Goal: Task Accomplishment & Management: Complete application form

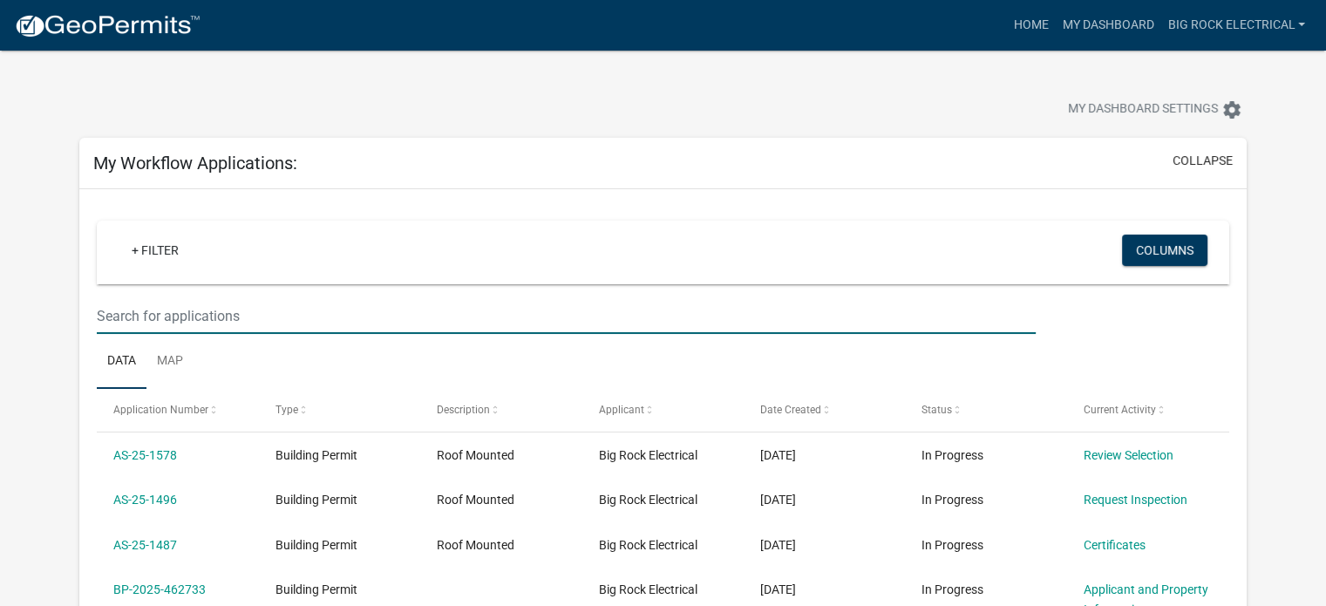
click at [426, 320] on input "text" at bounding box center [566, 316] width 939 height 36
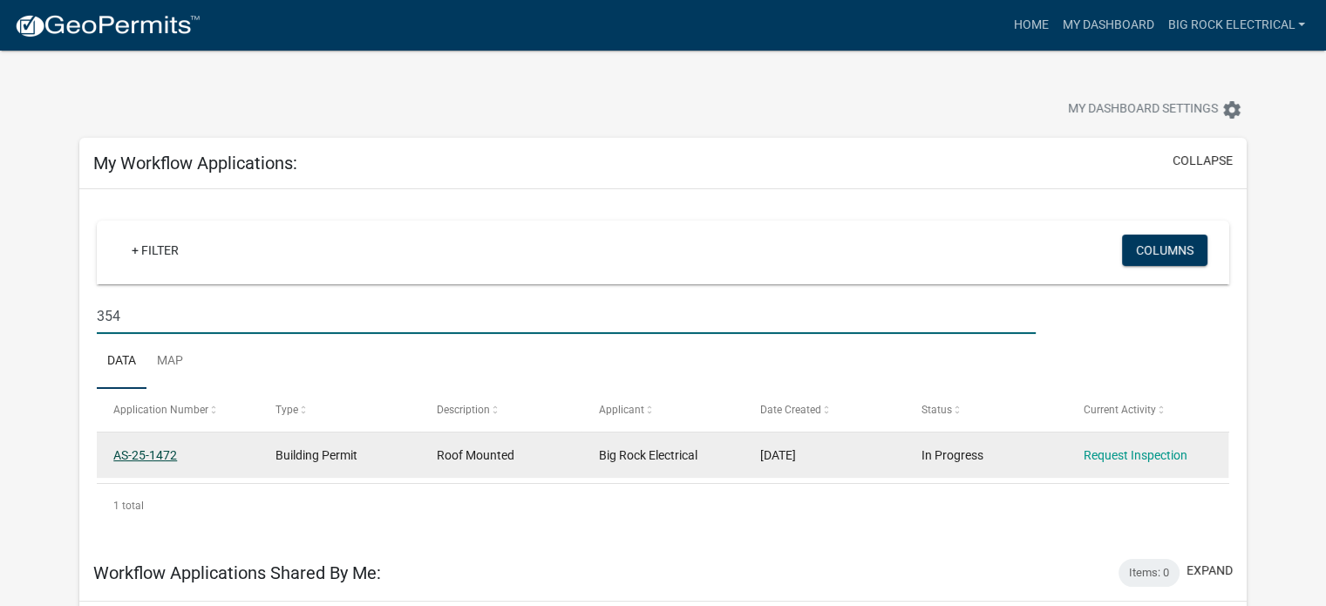
type input "354"
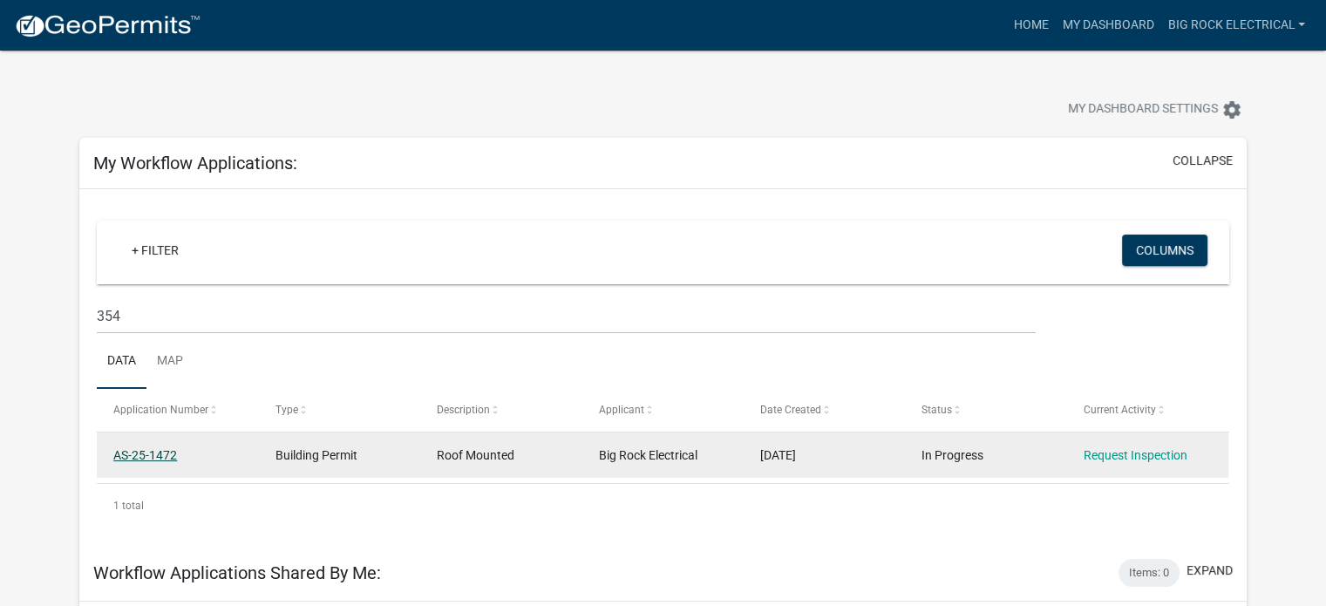
click at [146, 449] on link "AS-25-1472" at bounding box center [145, 455] width 64 height 14
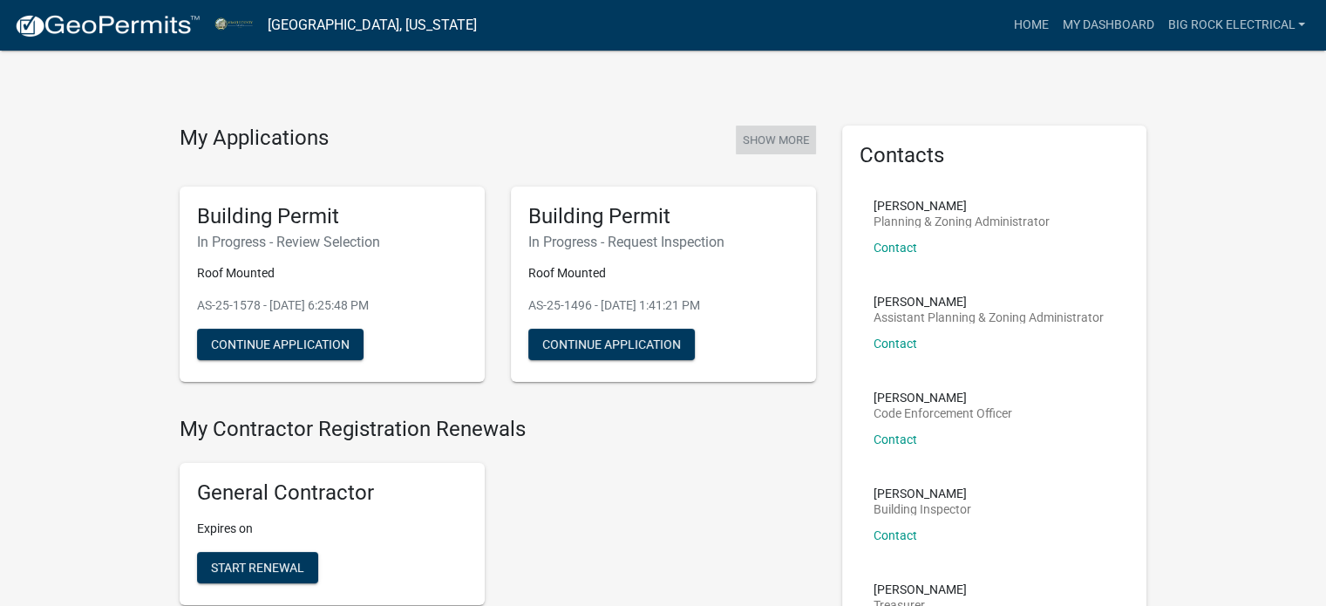
click at [792, 137] on button "Show More" at bounding box center [776, 140] width 80 height 29
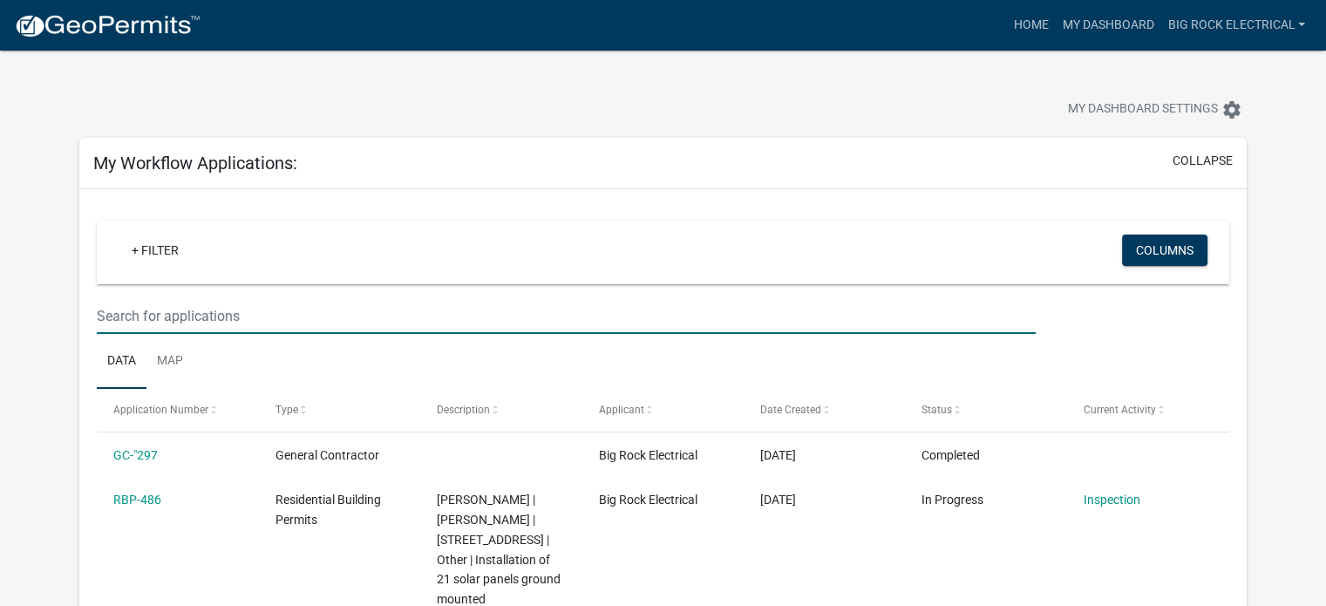
click at [372, 317] on input "text" at bounding box center [566, 316] width 939 height 36
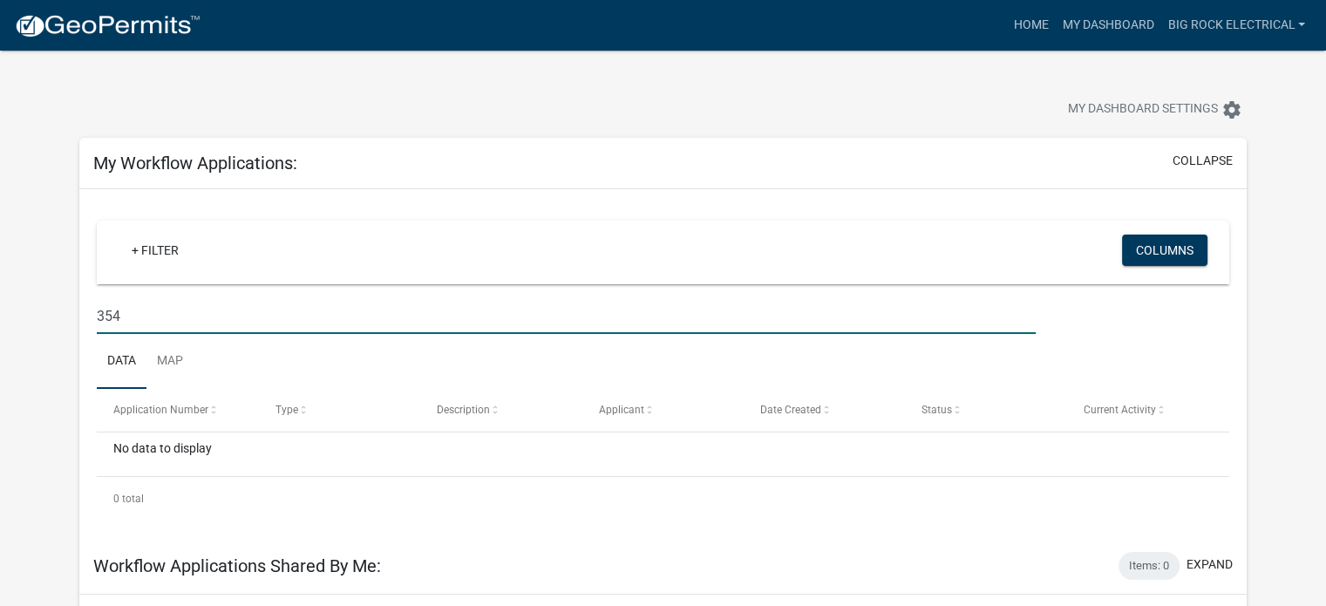
type input "354"
click at [119, 40] on link at bounding box center [107, 25] width 187 height 37
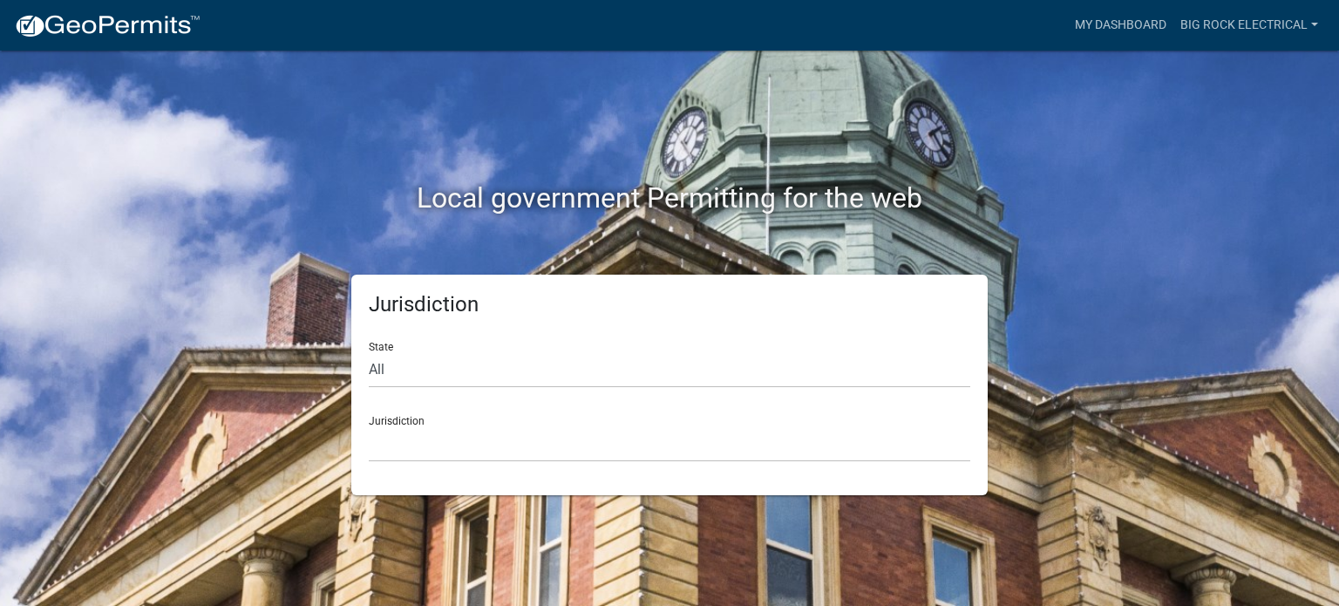
click at [470, 414] on div "Jurisdiction [GEOGRAPHIC_DATA], [US_STATE] [GEOGRAPHIC_DATA], [US_STATE][PERSON…" at bounding box center [669, 432] width 601 height 60
click at [438, 459] on select "[GEOGRAPHIC_DATA], [US_STATE] [GEOGRAPHIC_DATA], [US_STATE][PERSON_NAME][GEOGRA…" at bounding box center [669, 444] width 601 height 36
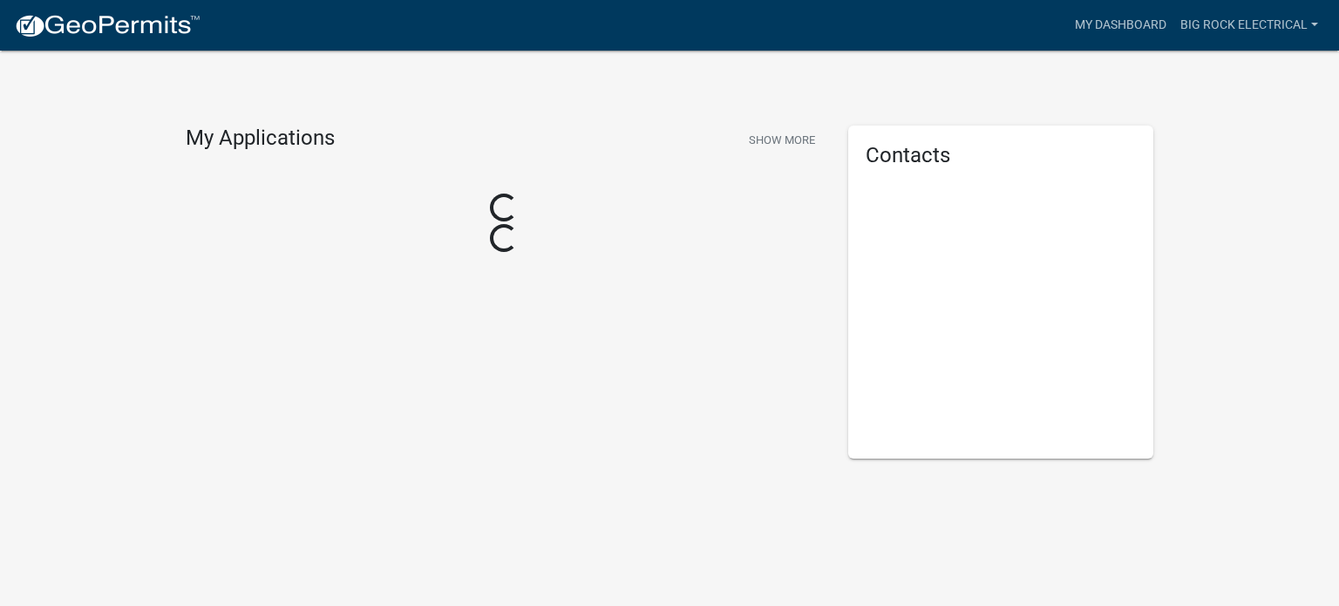
click at [438, 459] on div "My Applications Show More Loading... Loading... Contacts" at bounding box center [669, 287] width 1339 height 574
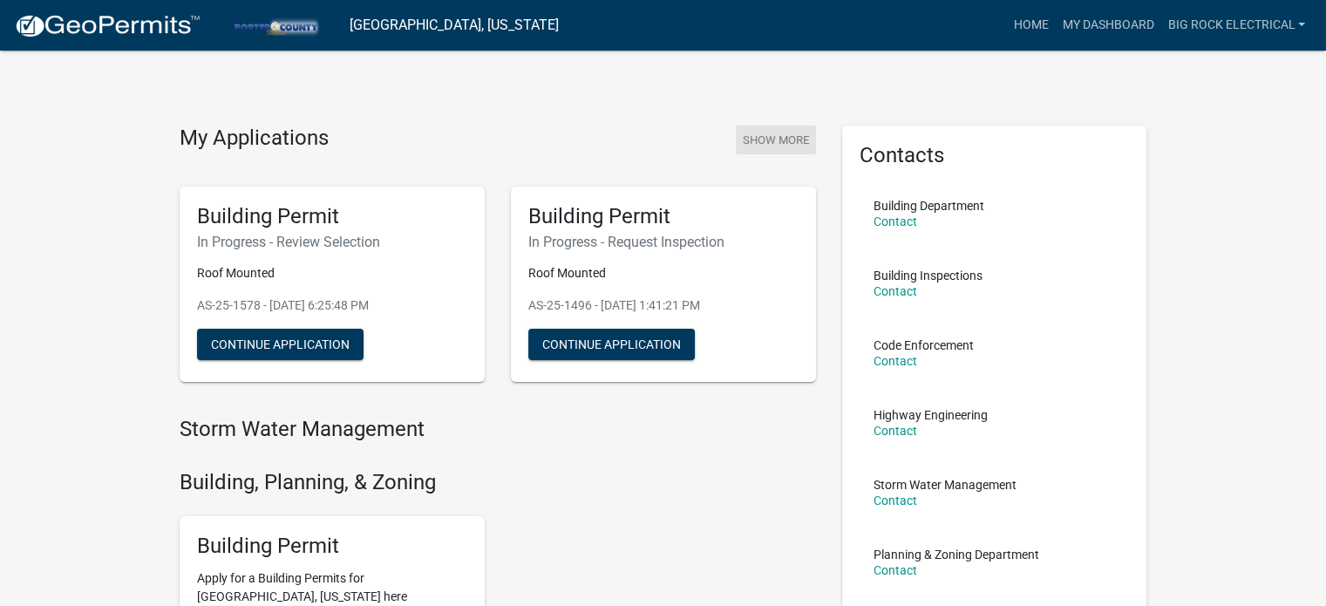
click at [778, 139] on button "Show More" at bounding box center [776, 140] width 80 height 29
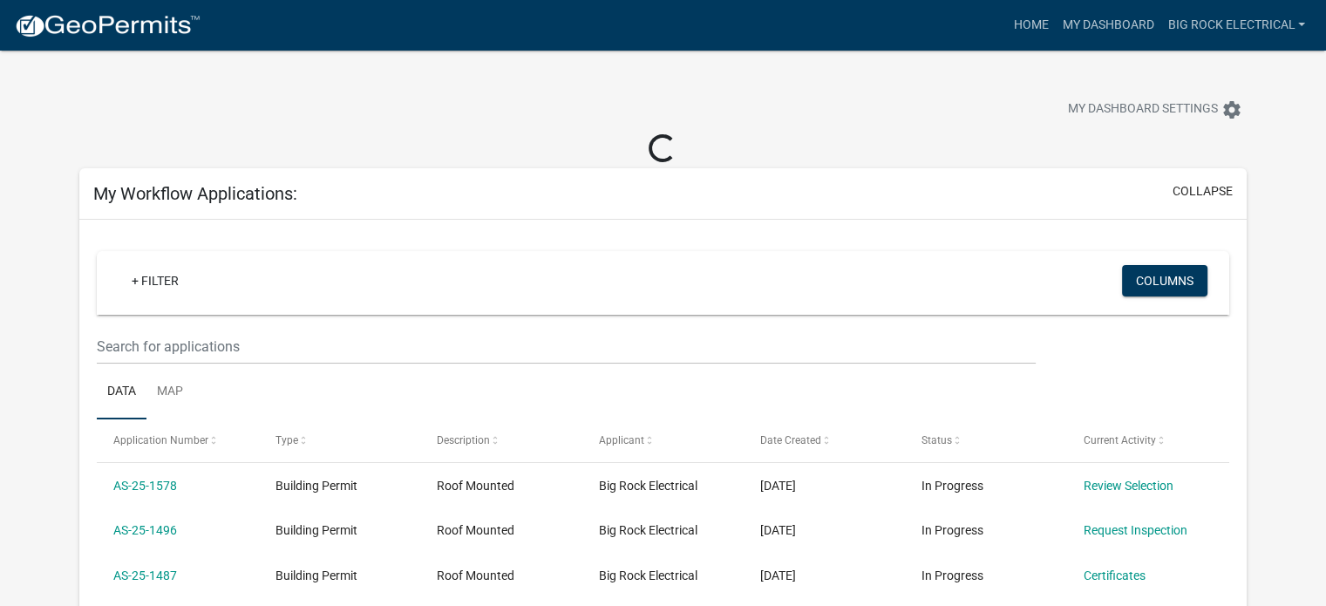
click at [546, 306] on div "+ Filter Columns" at bounding box center [663, 283] width 1117 height 64
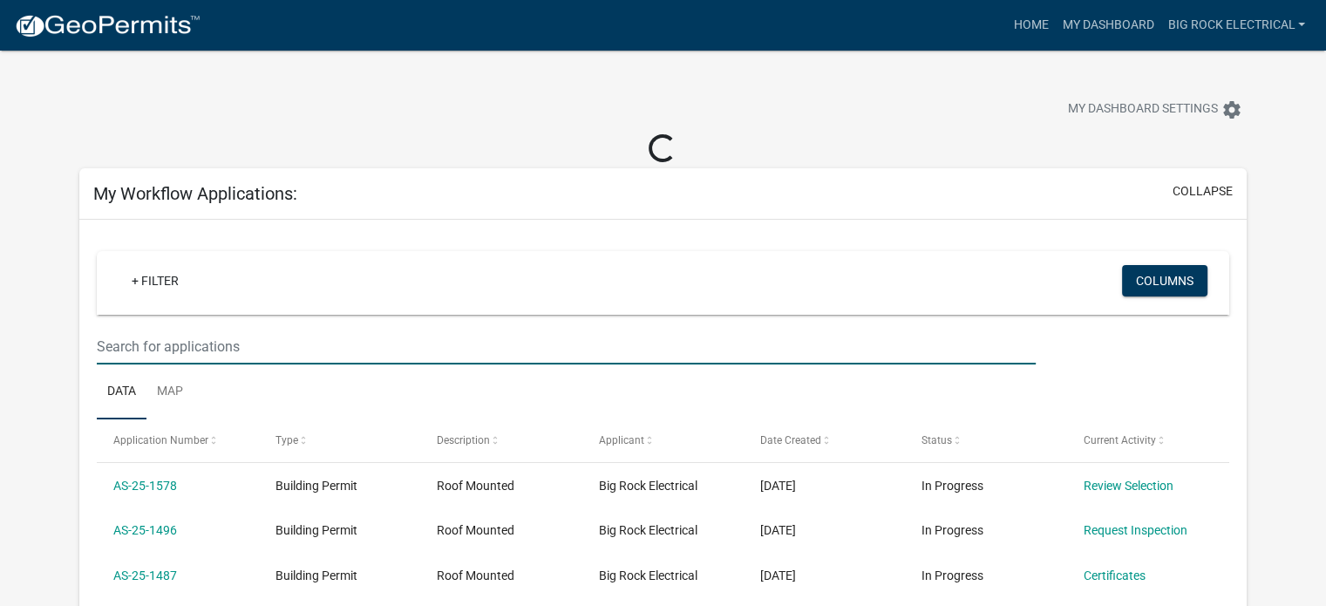
click at [432, 359] on input "text" at bounding box center [566, 347] width 939 height 36
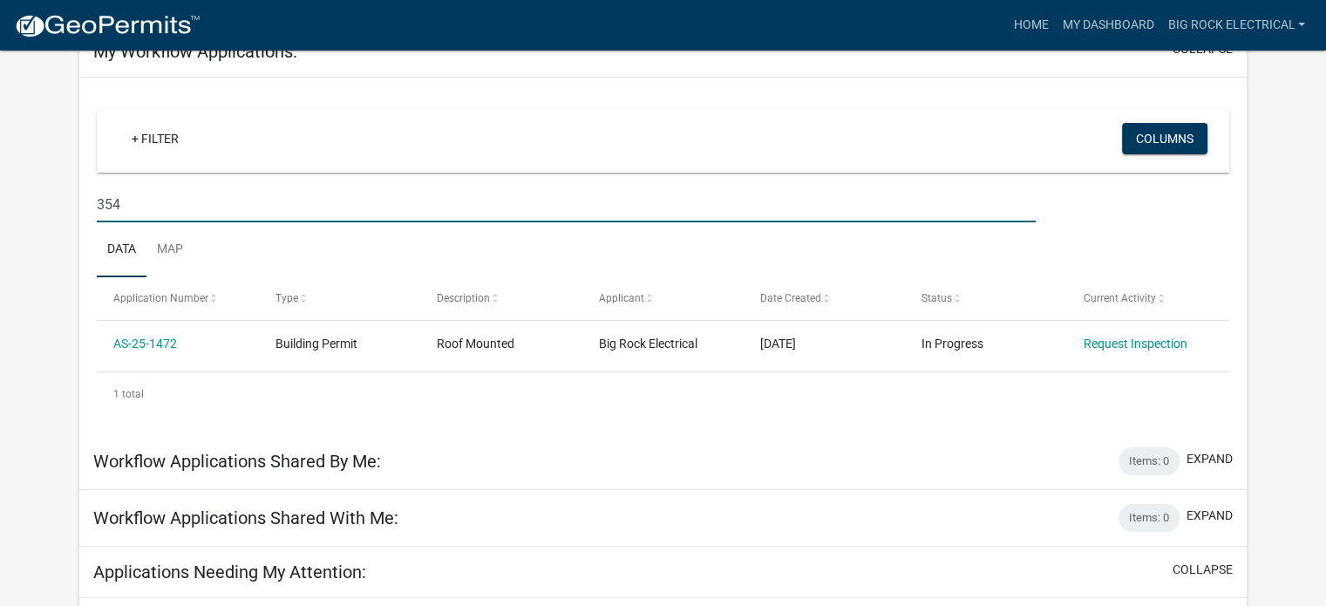
scroll to position [119, 0]
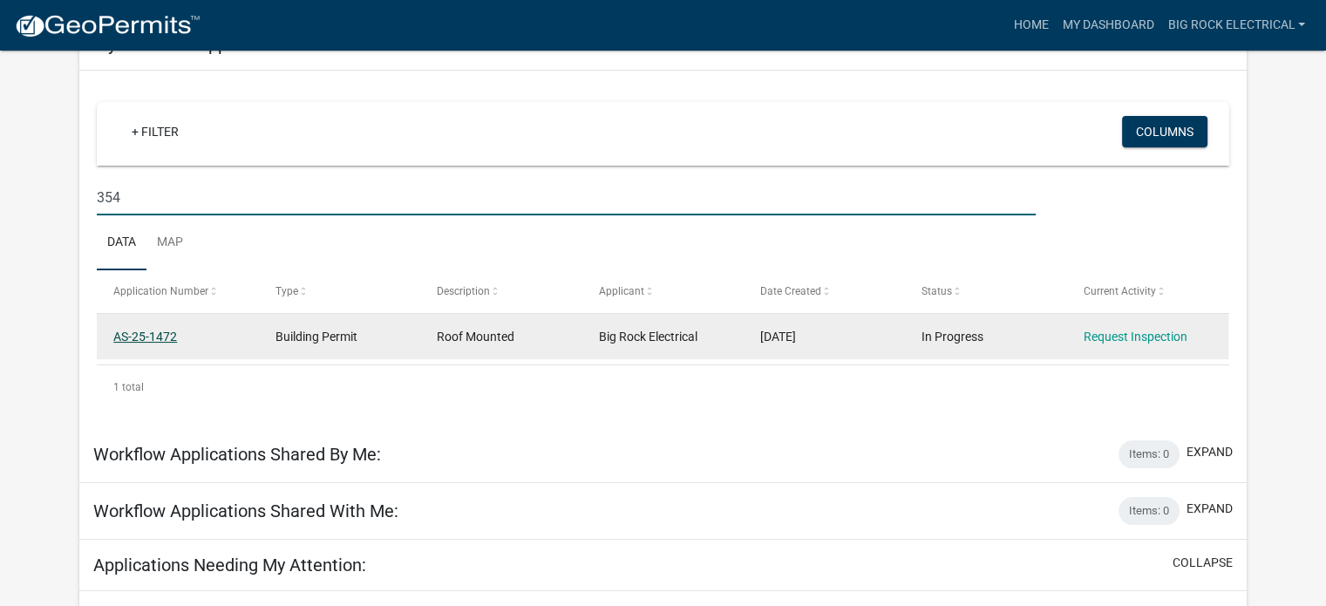
type input "354"
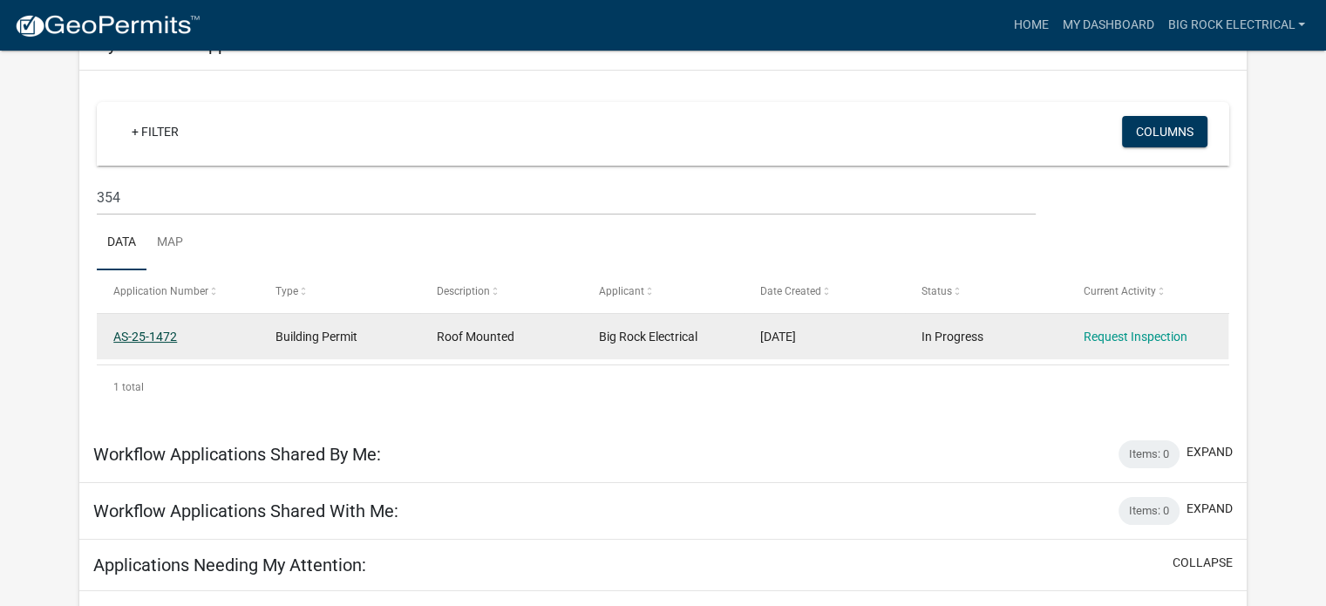
click at [173, 333] on link "AS-25-1472" at bounding box center [145, 336] width 64 height 14
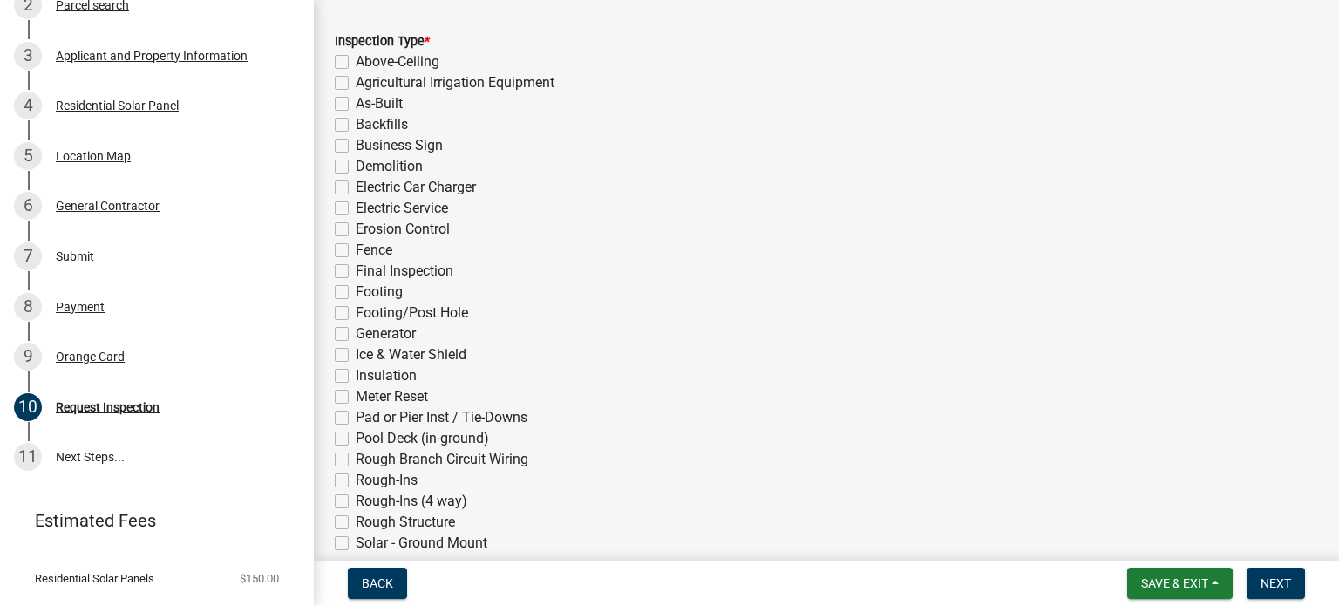
scroll to position [255, 0]
click at [366, 110] on label "As-Built" at bounding box center [379, 103] width 47 height 21
click at [366, 105] on input "As-Built" at bounding box center [361, 98] width 11 height 11
checkbox input "true"
checkbox input "false"
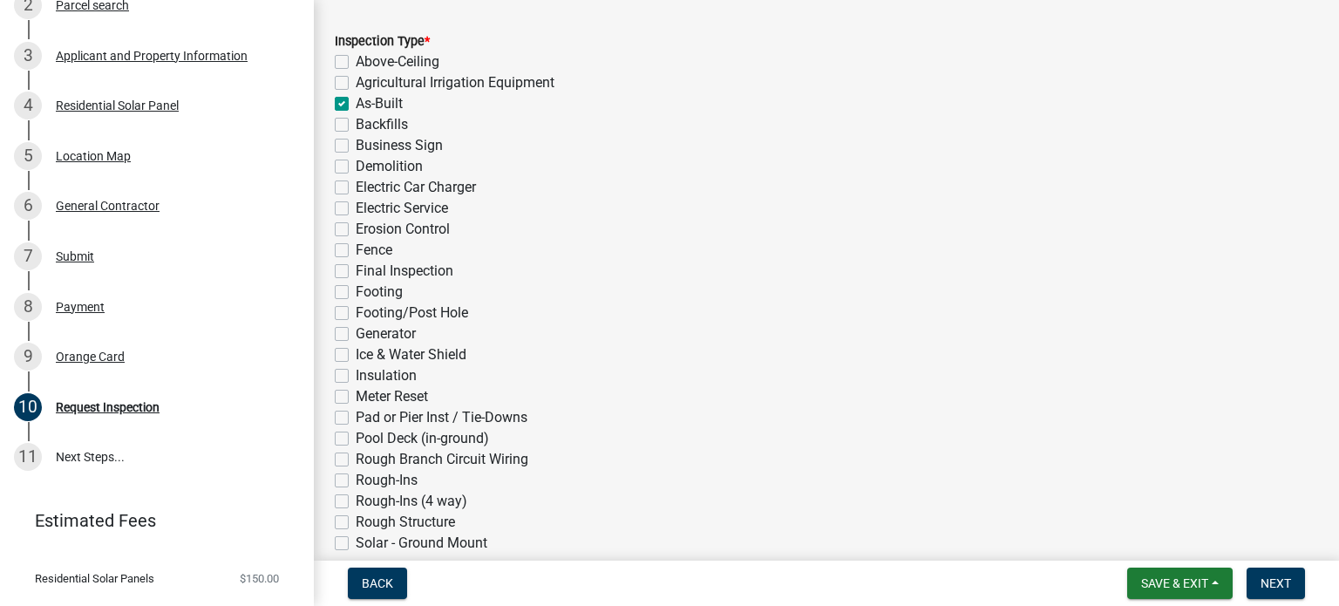
checkbox input "false"
checkbox input "true"
checkbox input "false"
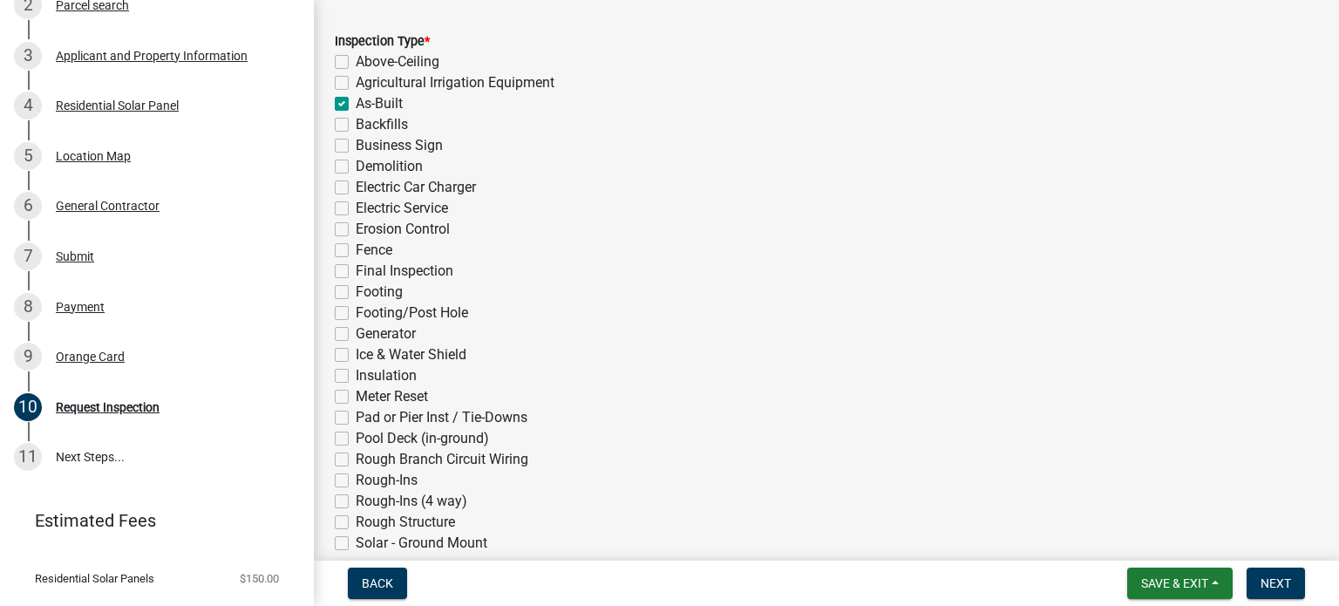
checkbox input "false"
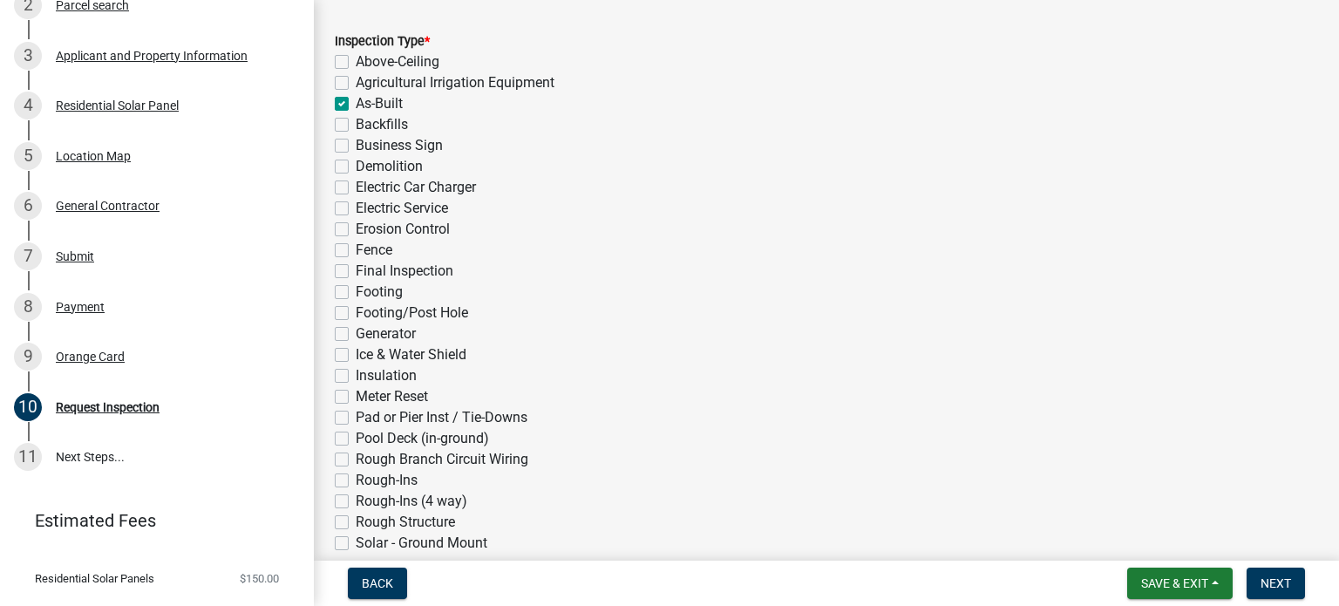
checkbox input "false"
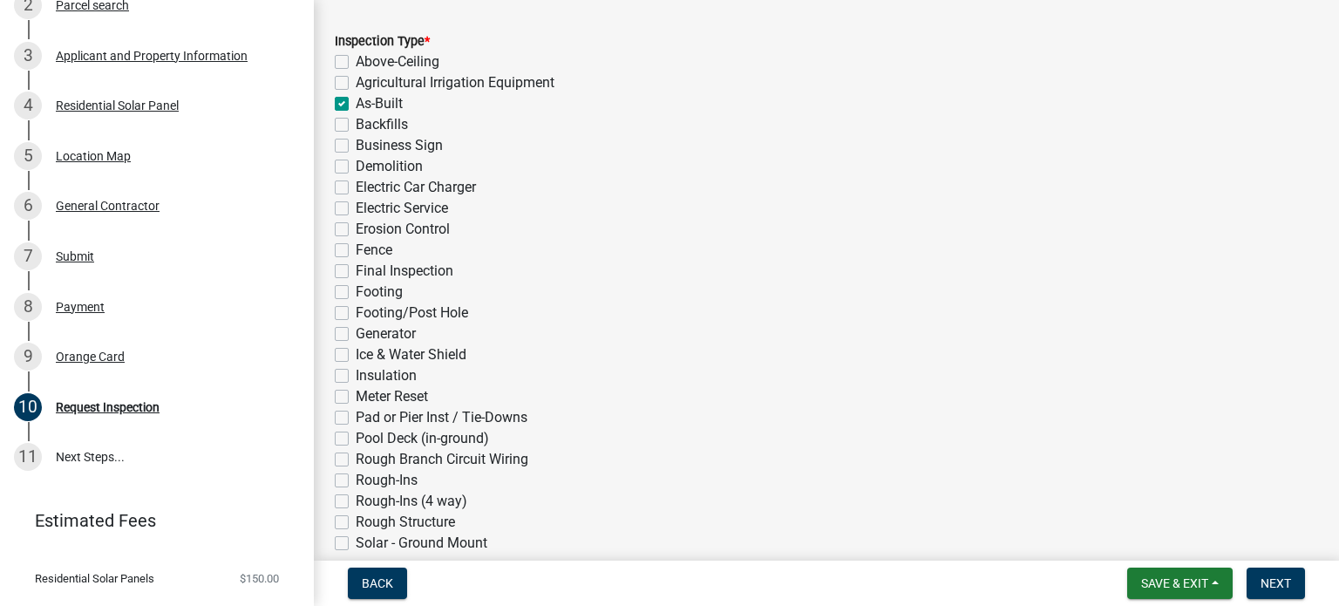
checkbox input "false"
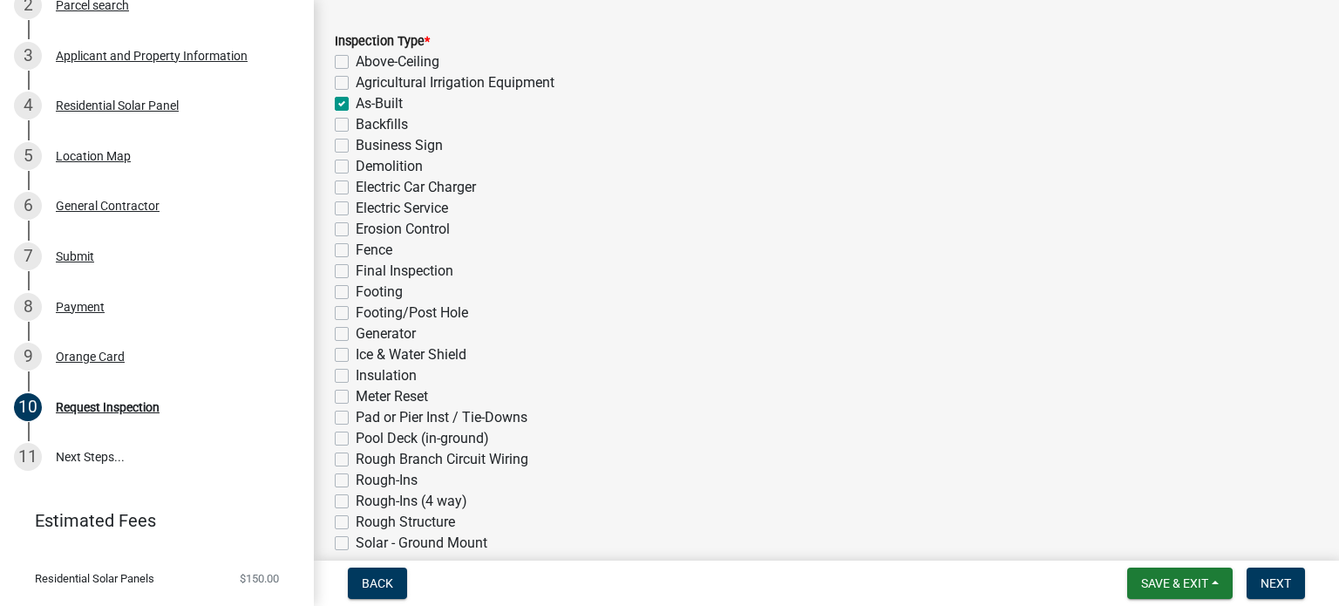
checkbox input "false"
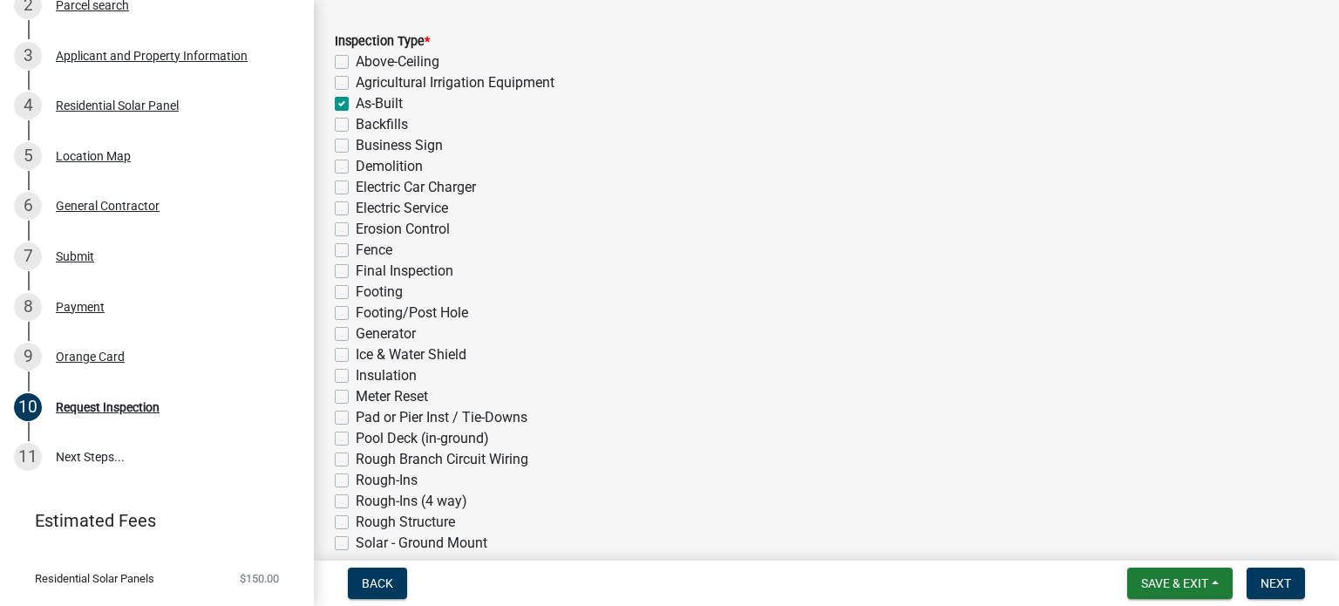
checkbox input "false"
click at [356, 101] on label "As-Built" at bounding box center [379, 103] width 47 height 21
click at [356, 101] on input "As-Built" at bounding box center [361, 98] width 11 height 11
checkbox input "false"
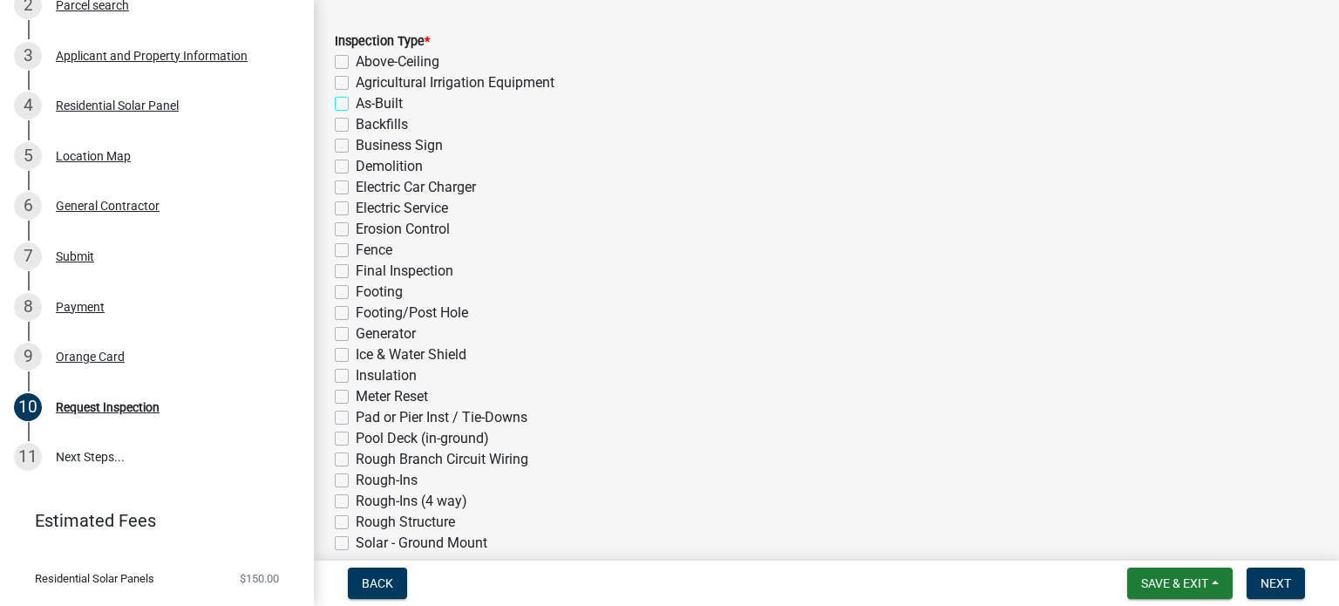
checkbox input "false"
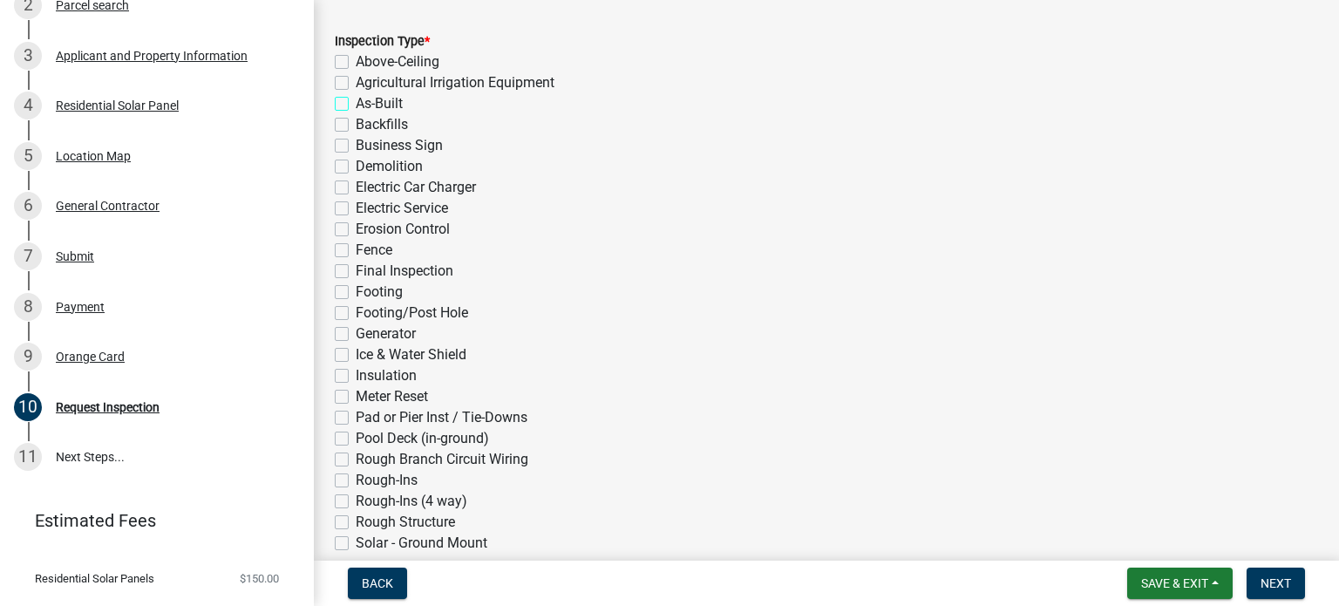
checkbox input "false"
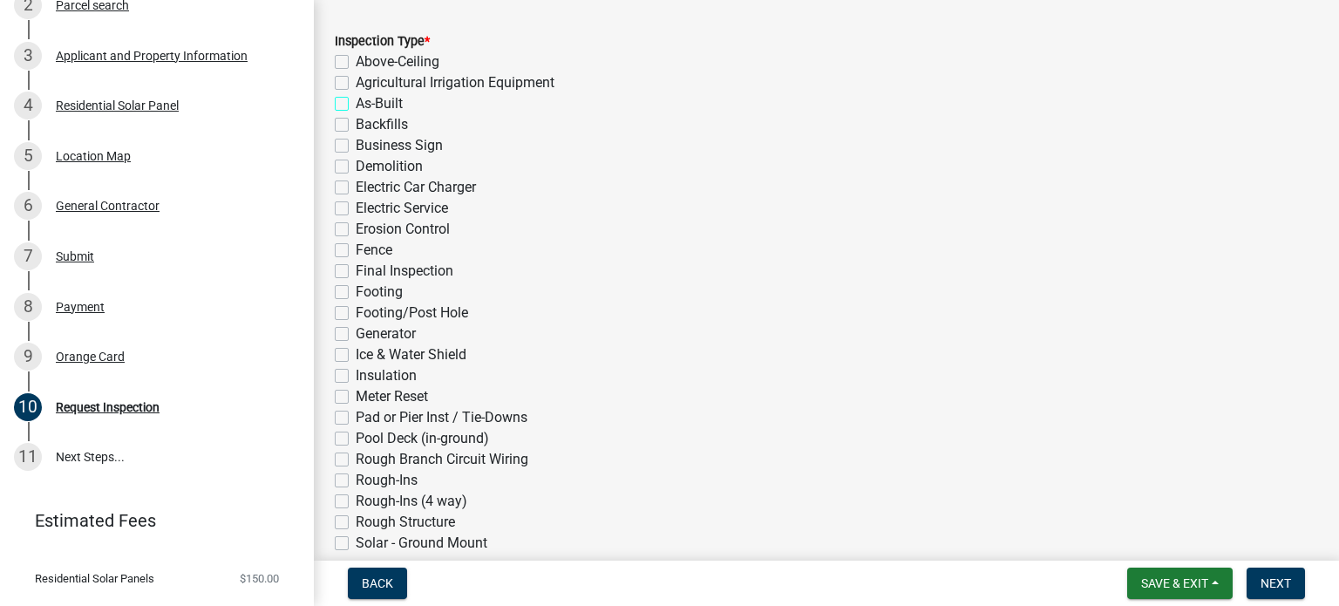
checkbox input "false"
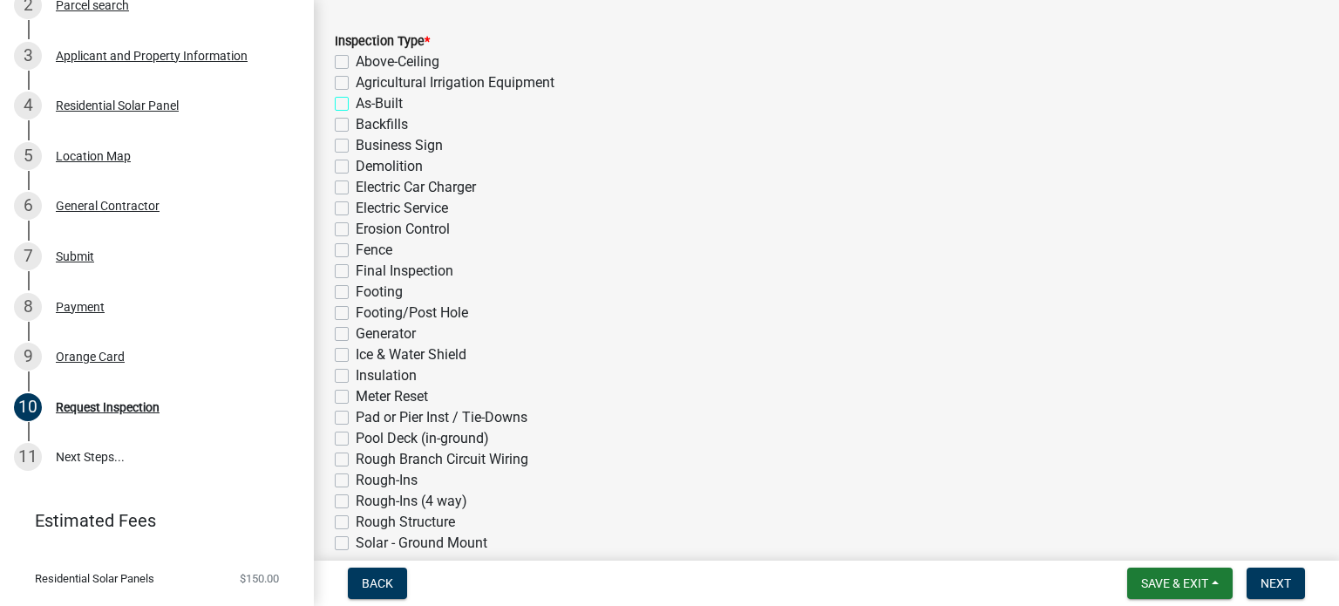
checkbox input "false"
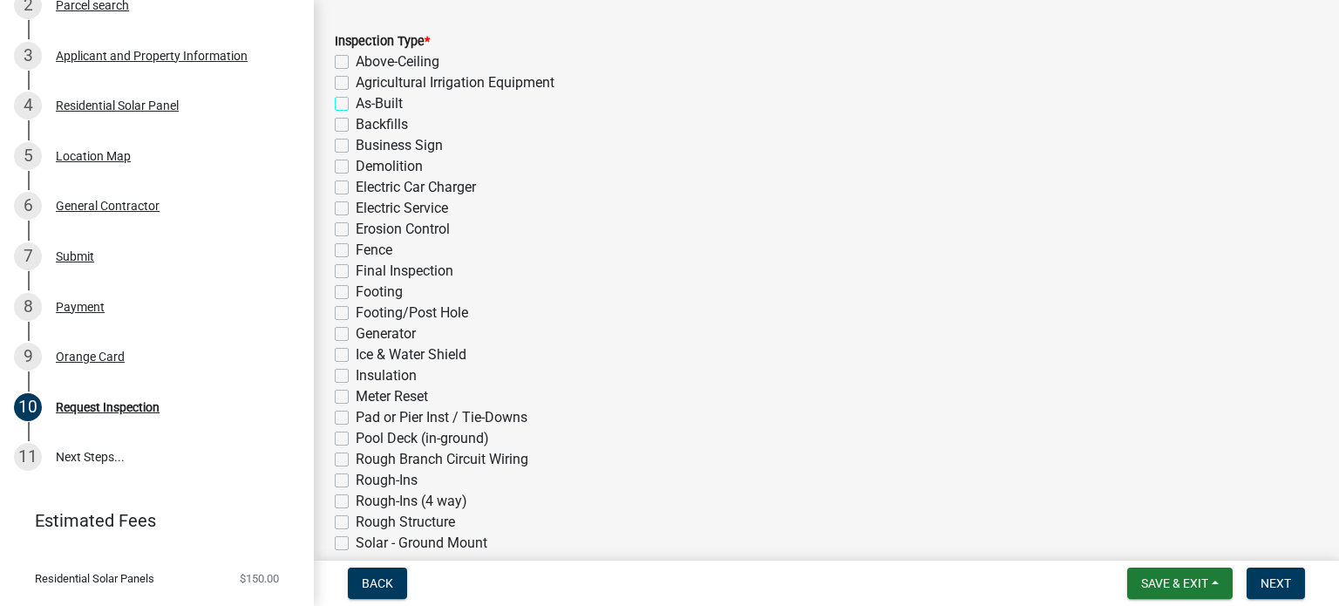
checkbox input "false"
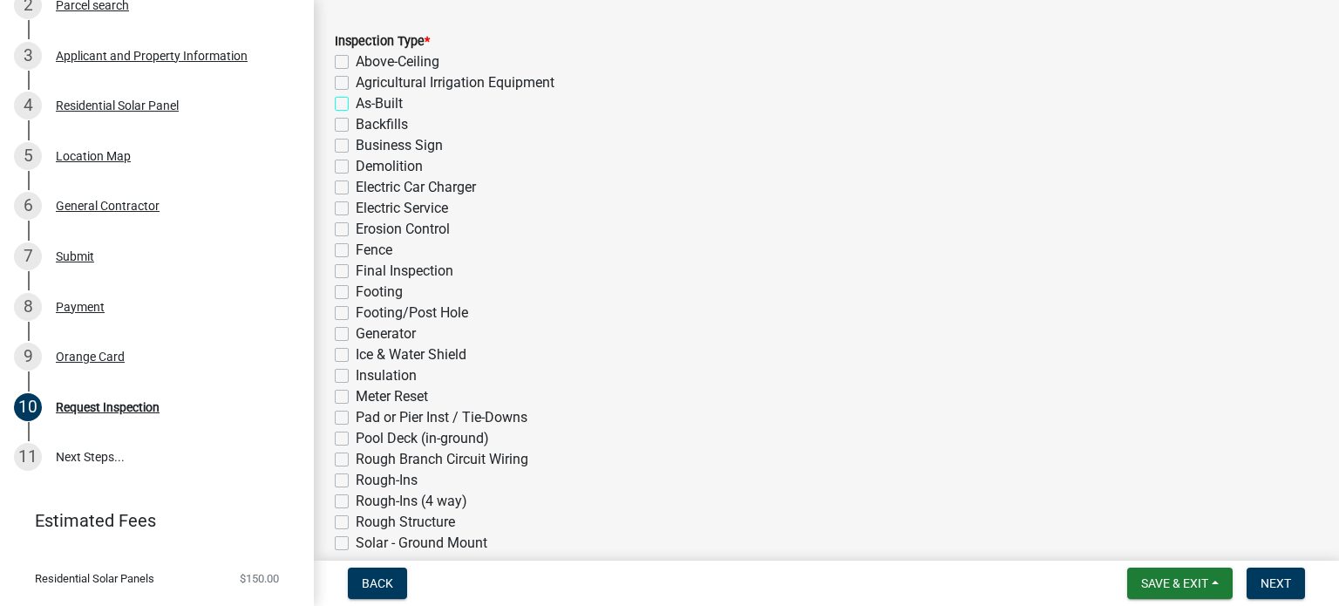
checkbox input "false"
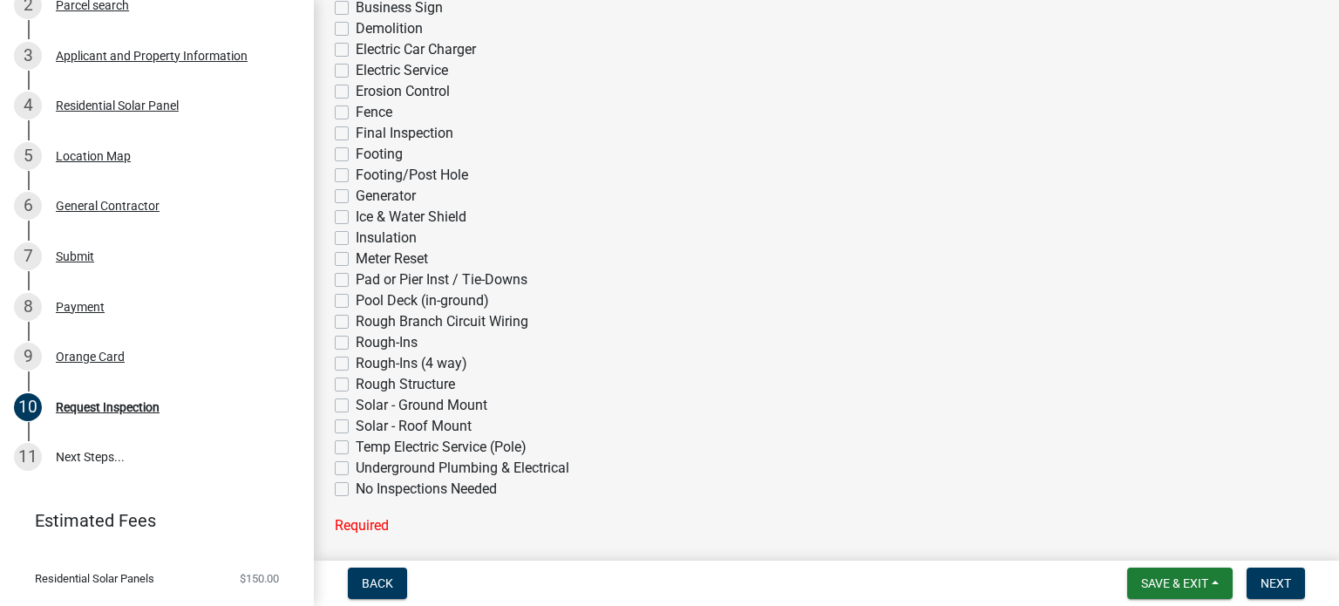
scroll to position [404, 0]
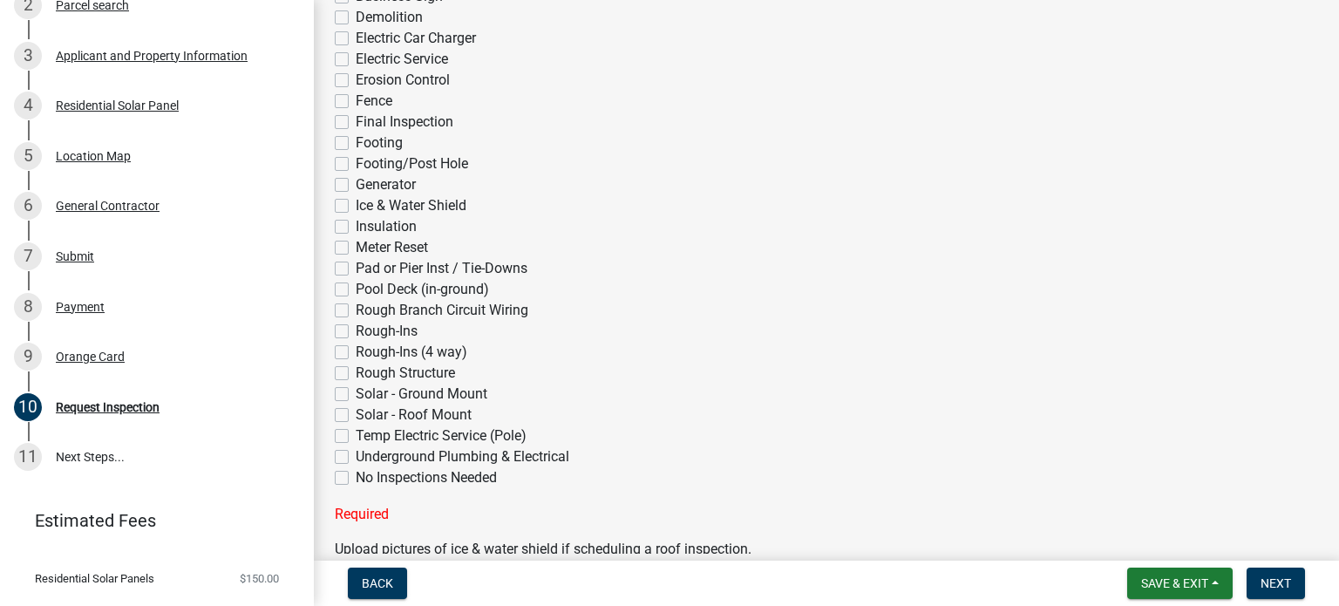
click at [377, 125] on label "Final Inspection" at bounding box center [405, 122] width 98 height 21
click at [367, 123] on input "Final Inspection" at bounding box center [361, 117] width 11 height 11
checkbox input "true"
checkbox input "false"
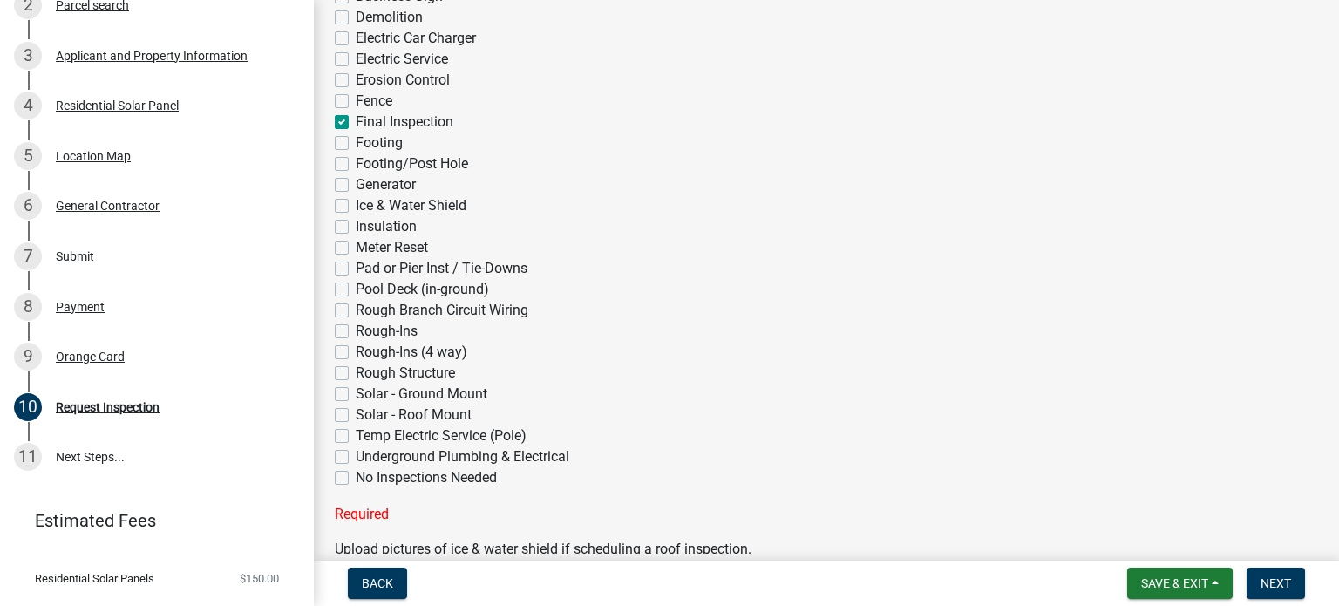
checkbox input "false"
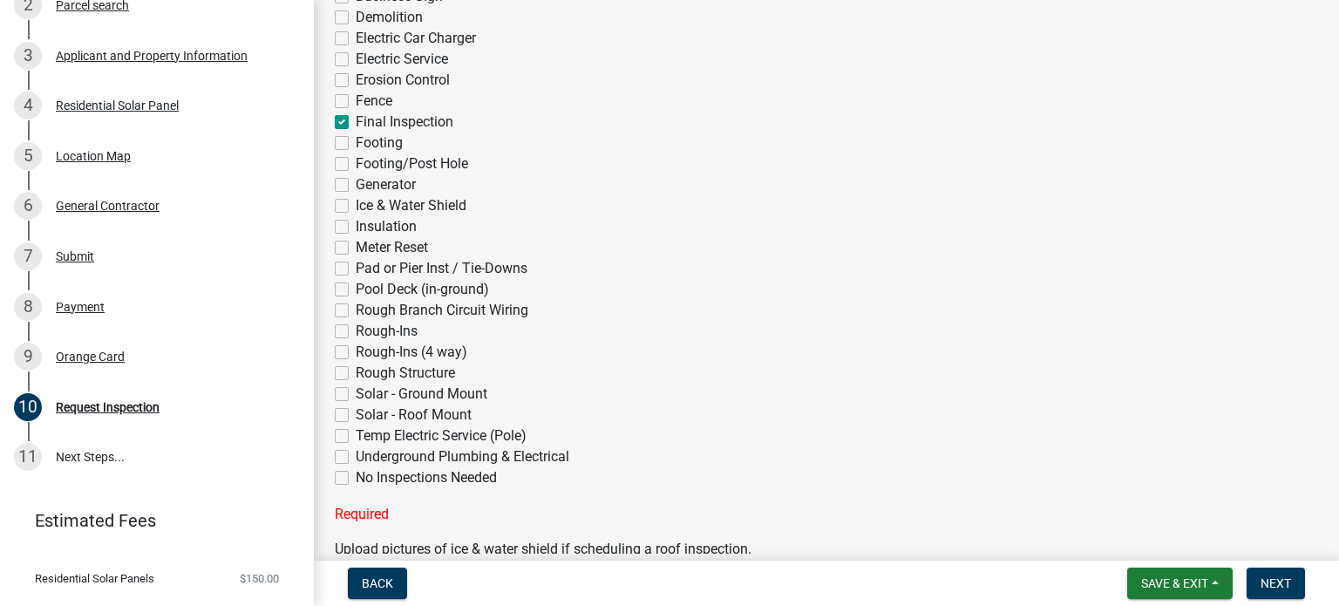
checkbox input "false"
checkbox input "true"
checkbox input "false"
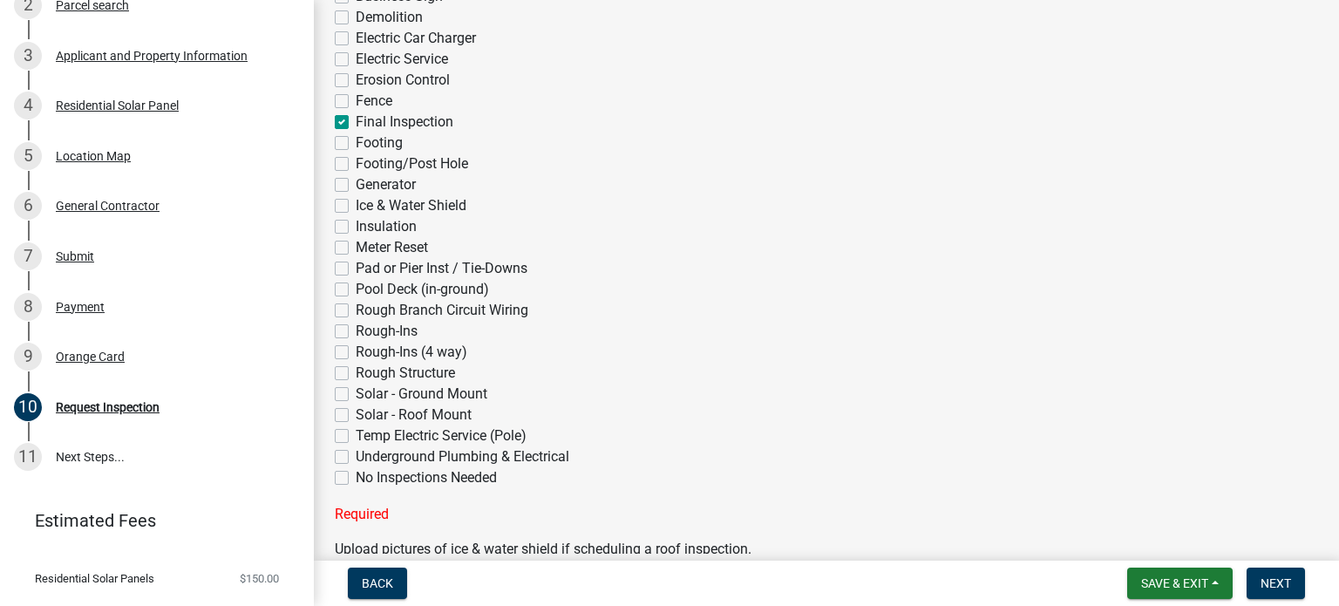
checkbox input "false"
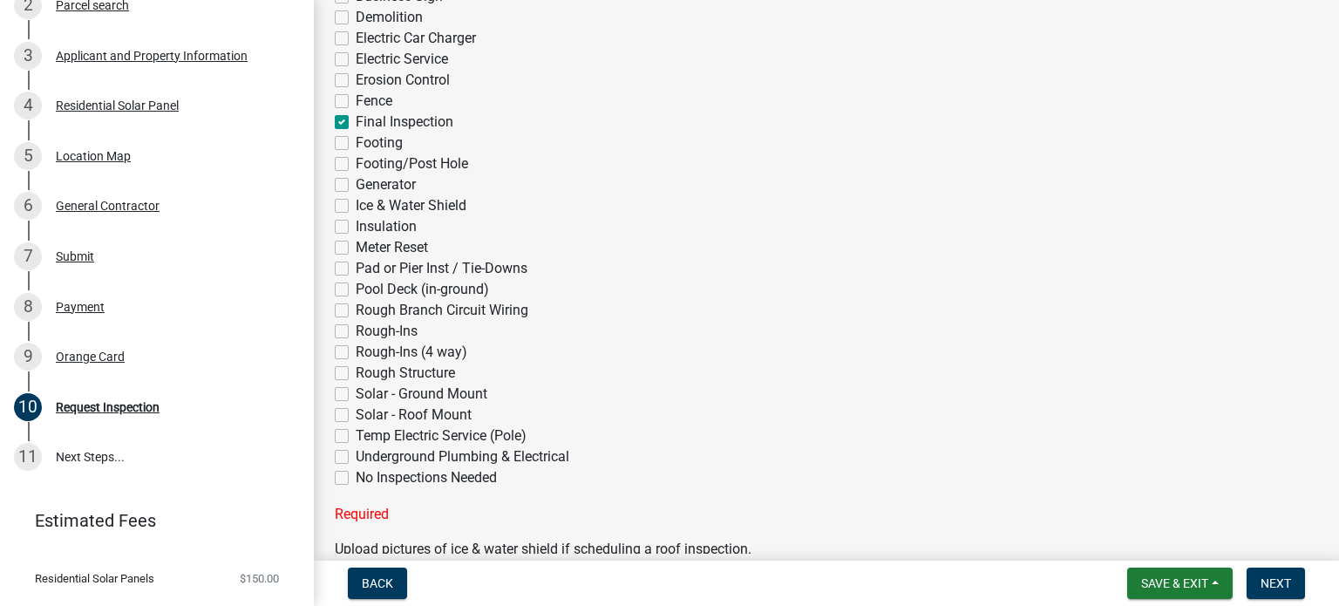
checkbox input "false"
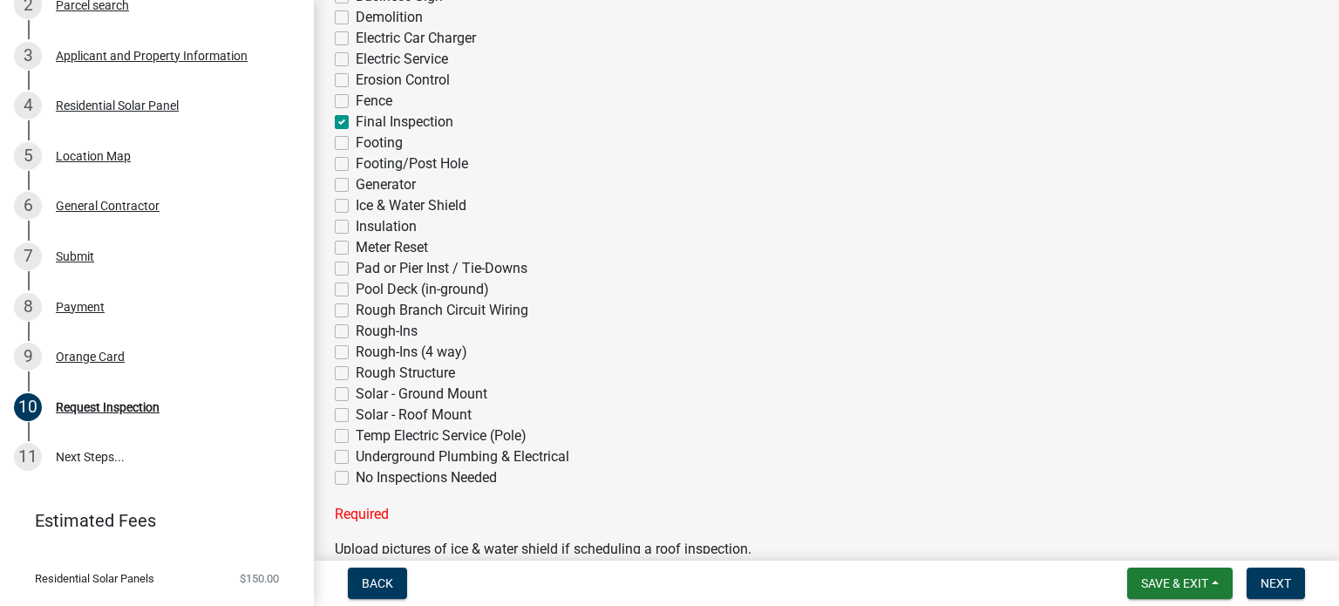
checkbox input "false"
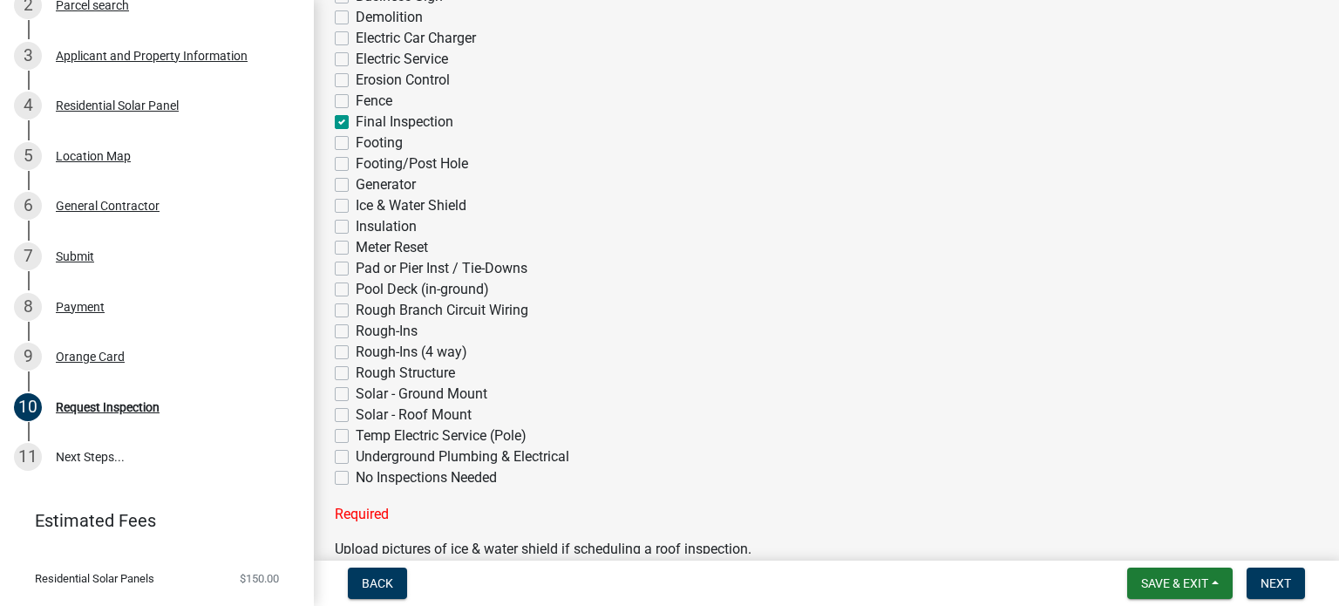
checkbox input "false"
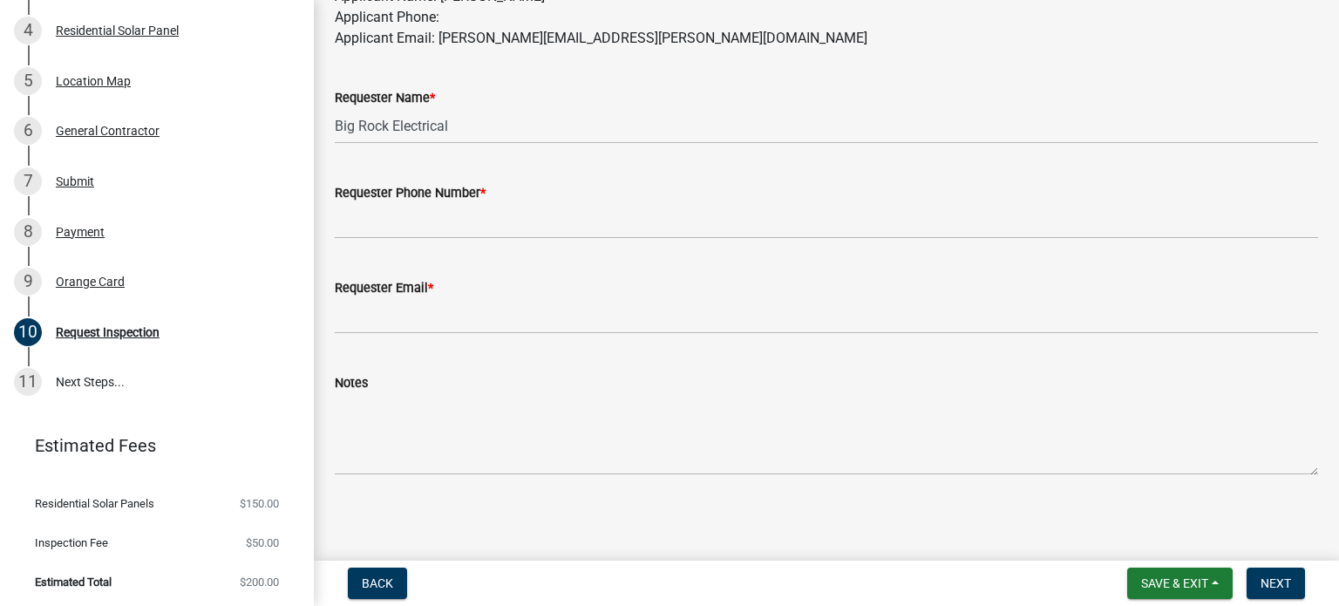
scroll to position [1088, 0]
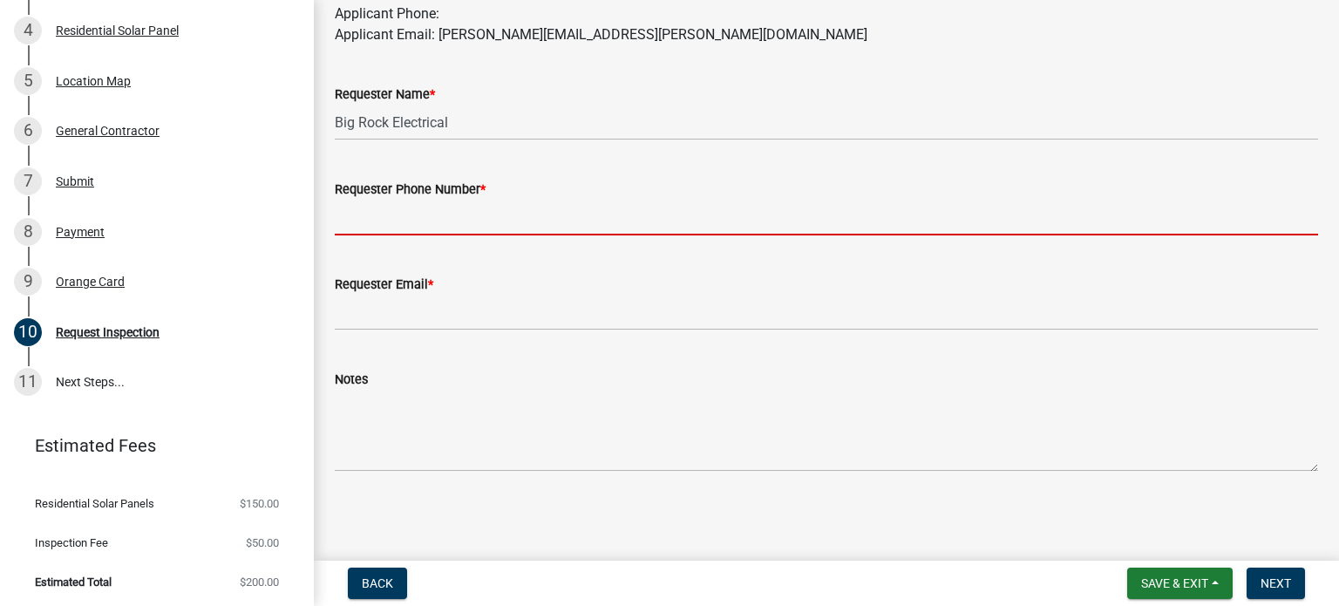
click at [479, 214] on input "Requester Phone Number *" at bounding box center [826, 218] width 983 height 36
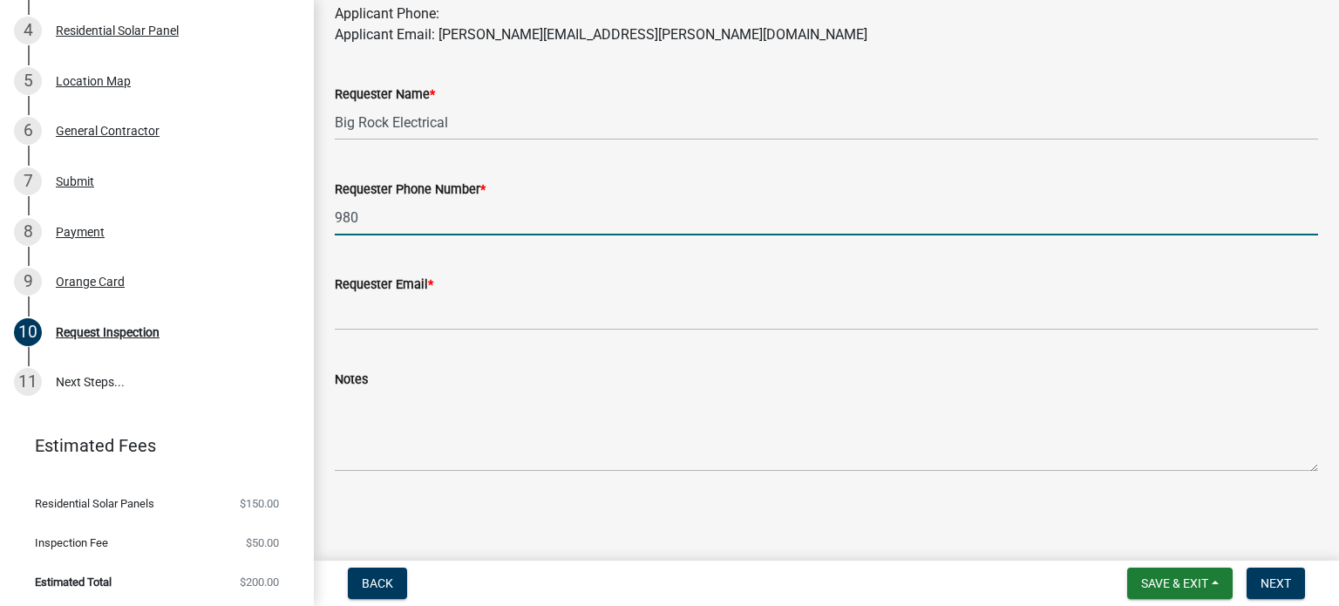
type input "[PHONE_NUMBER]"
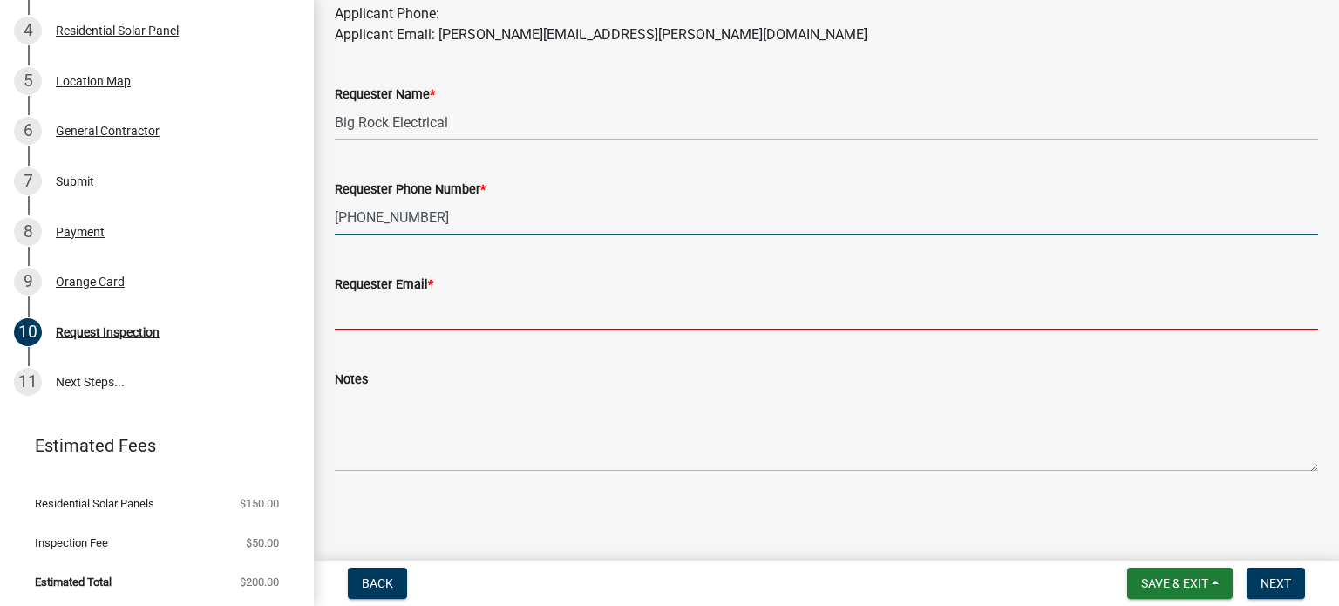
click at [464, 315] on input "Requester Email *" at bounding box center [826, 313] width 983 height 36
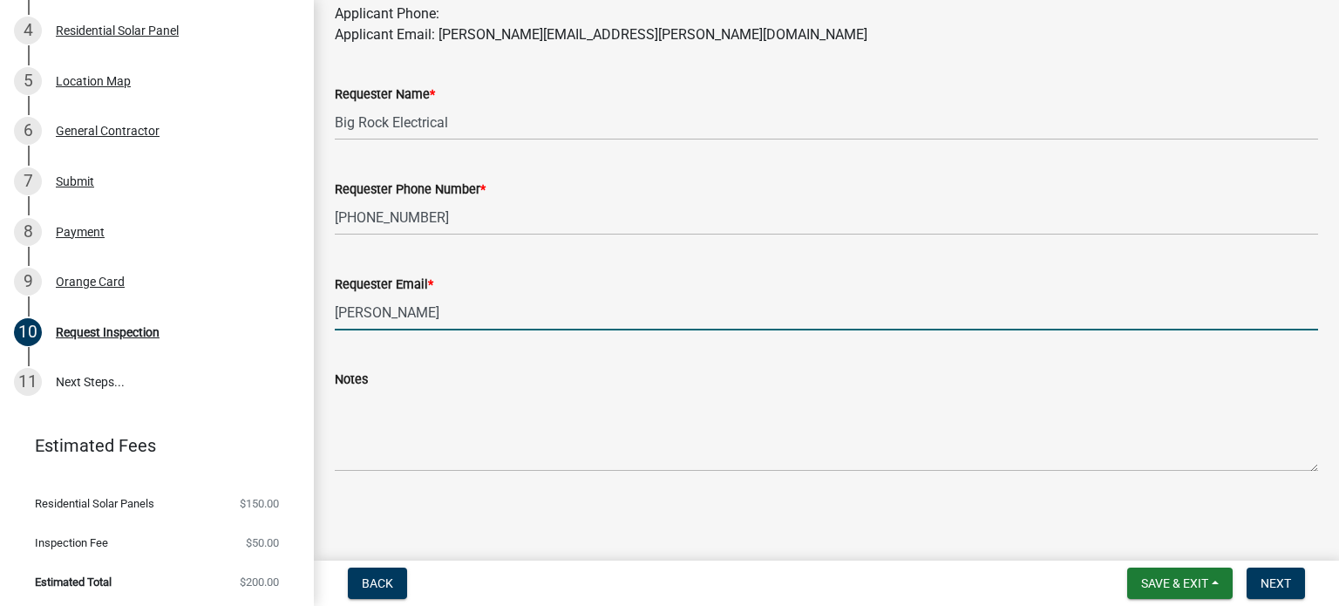
type input "[PERSON_NAME][EMAIL_ADDRESS][PERSON_NAME][DOMAIN_NAME]"
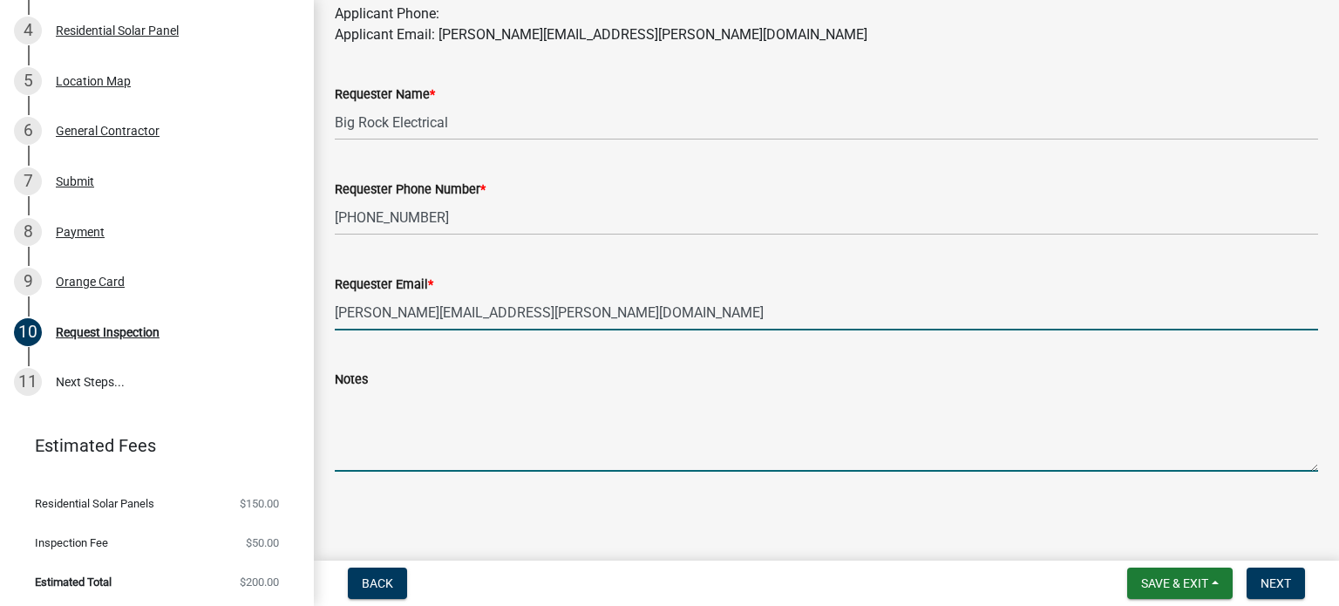
click at [465, 434] on textarea "Notes" at bounding box center [826, 431] width 983 height 82
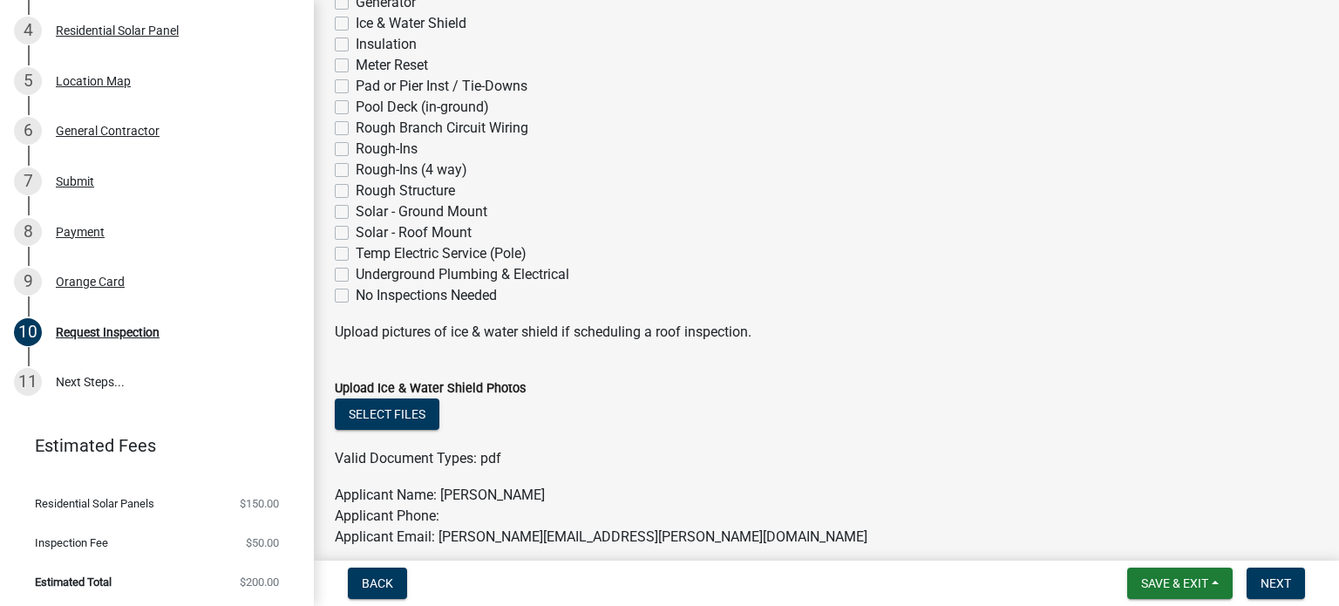
scroll to position [593, 0]
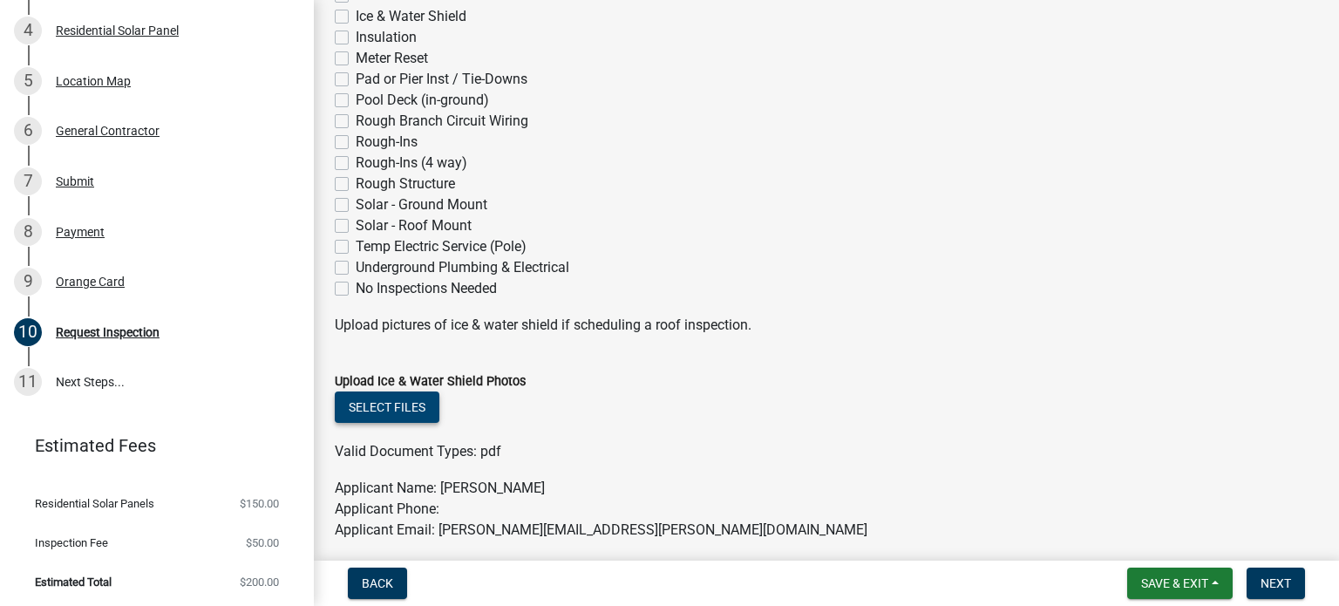
click at [405, 406] on button "Select files" at bounding box center [387, 406] width 105 height 31
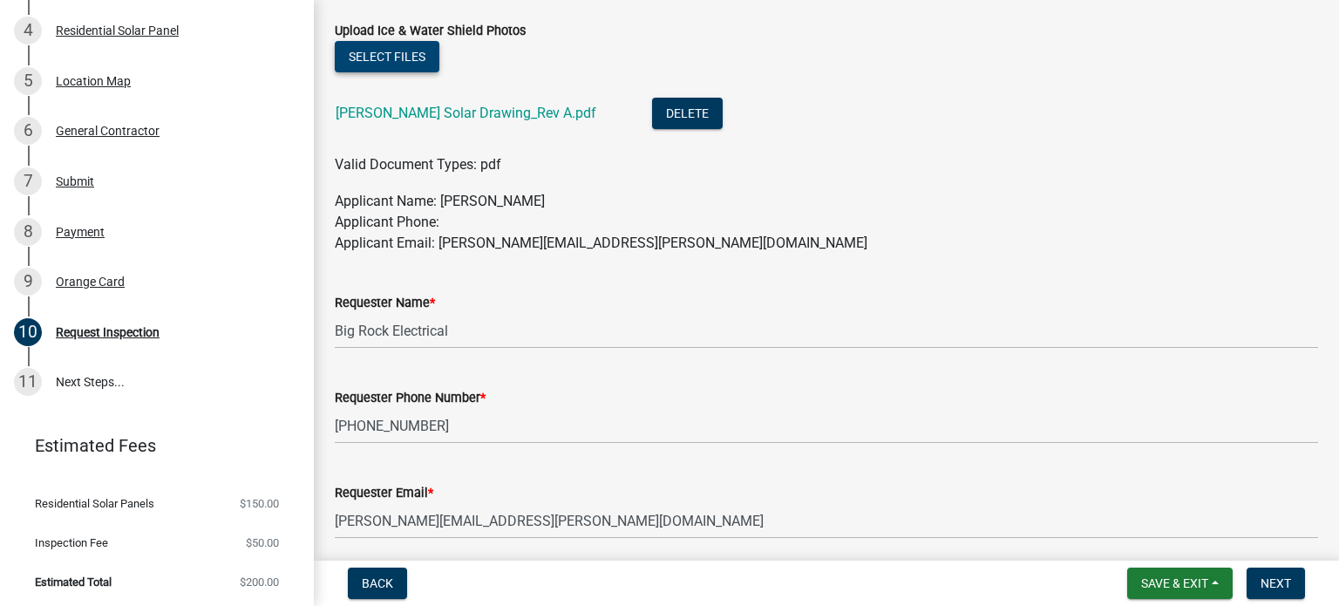
scroll to position [1151, 0]
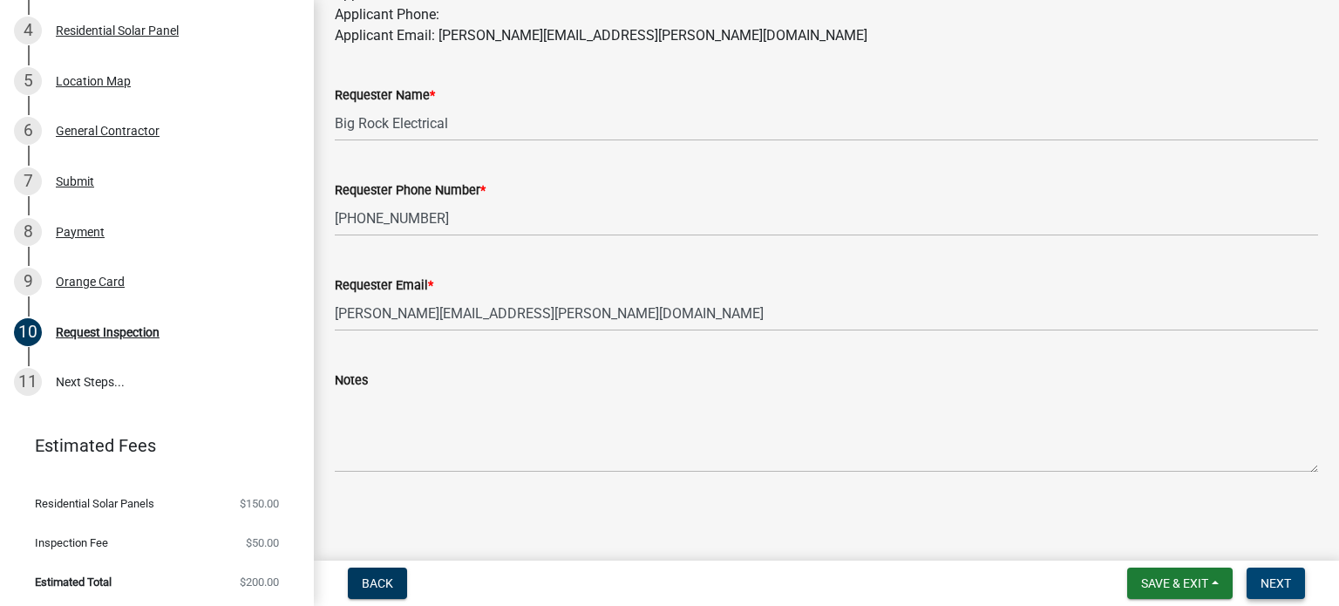
click at [1287, 578] on span "Next" at bounding box center [1275, 583] width 31 height 14
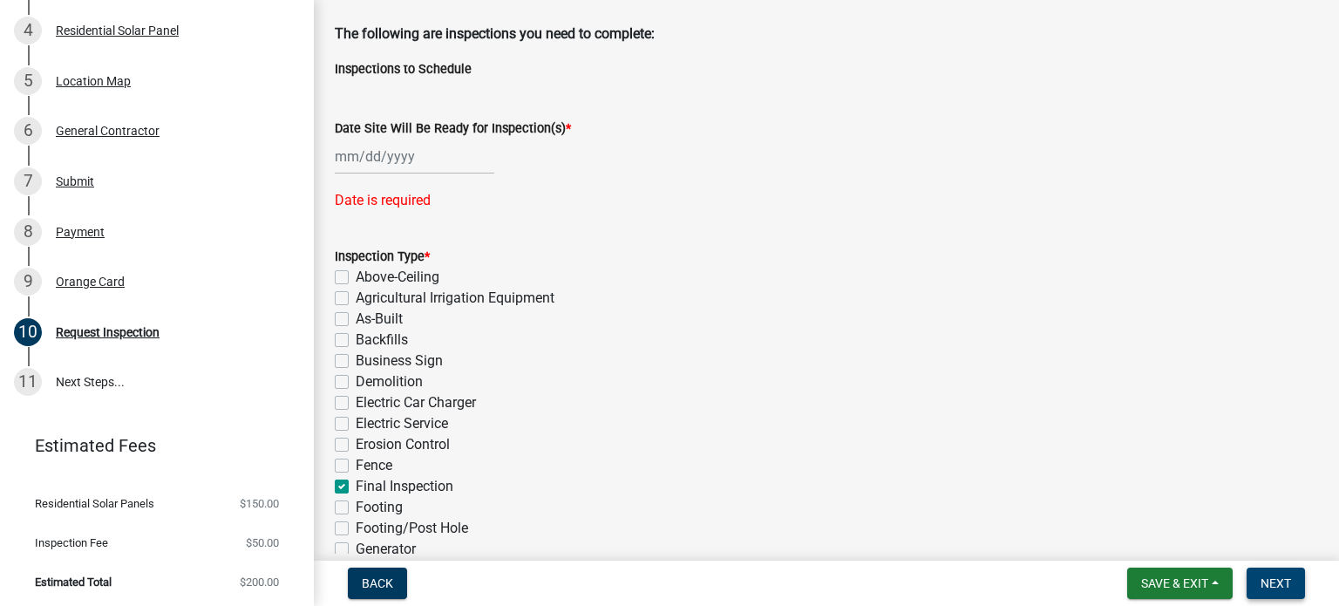
scroll to position [0, 0]
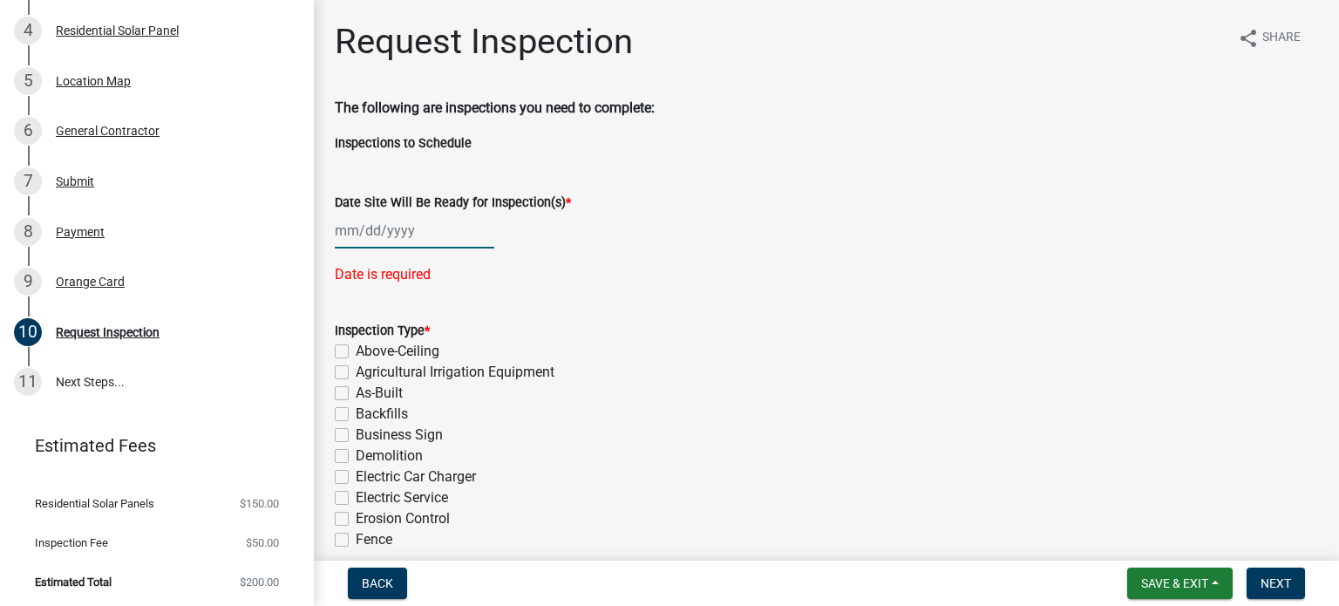
click at [427, 228] on div at bounding box center [415, 231] width 160 height 36
select select "9"
select select "2025"
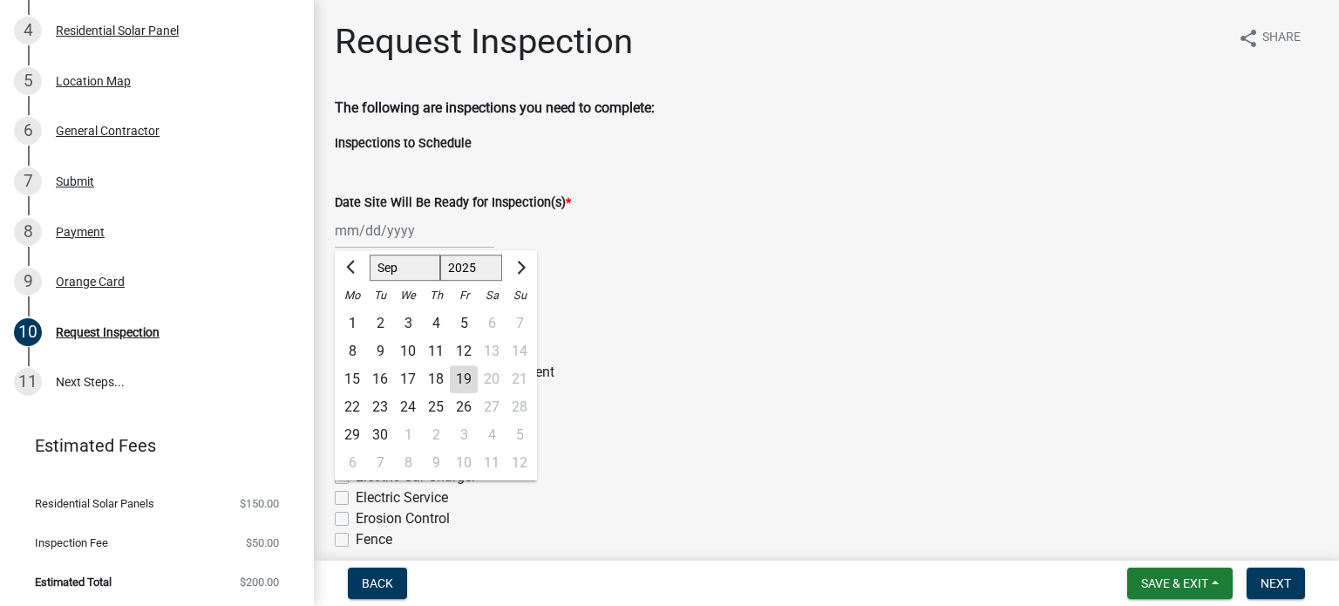
click at [349, 406] on div "22" at bounding box center [352, 407] width 28 height 28
type input "[DATE]"
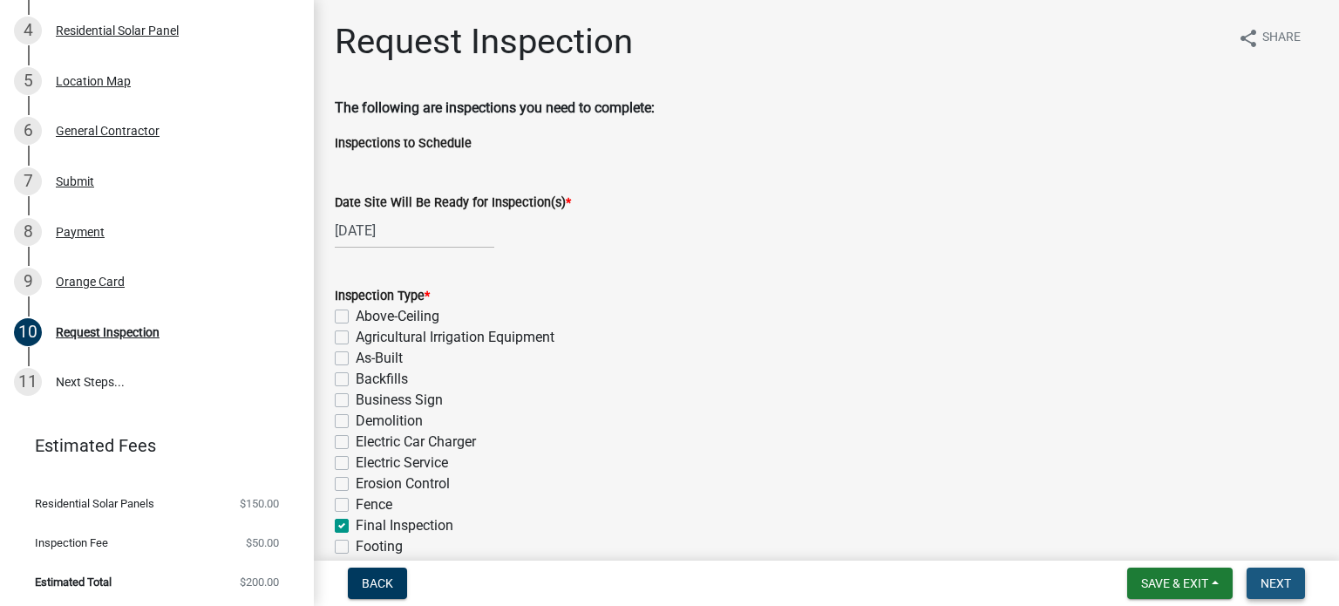
click at [1262, 578] on span "Next" at bounding box center [1275, 583] width 31 height 14
